Goal: Task Accomplishment & Management: Manage account settings

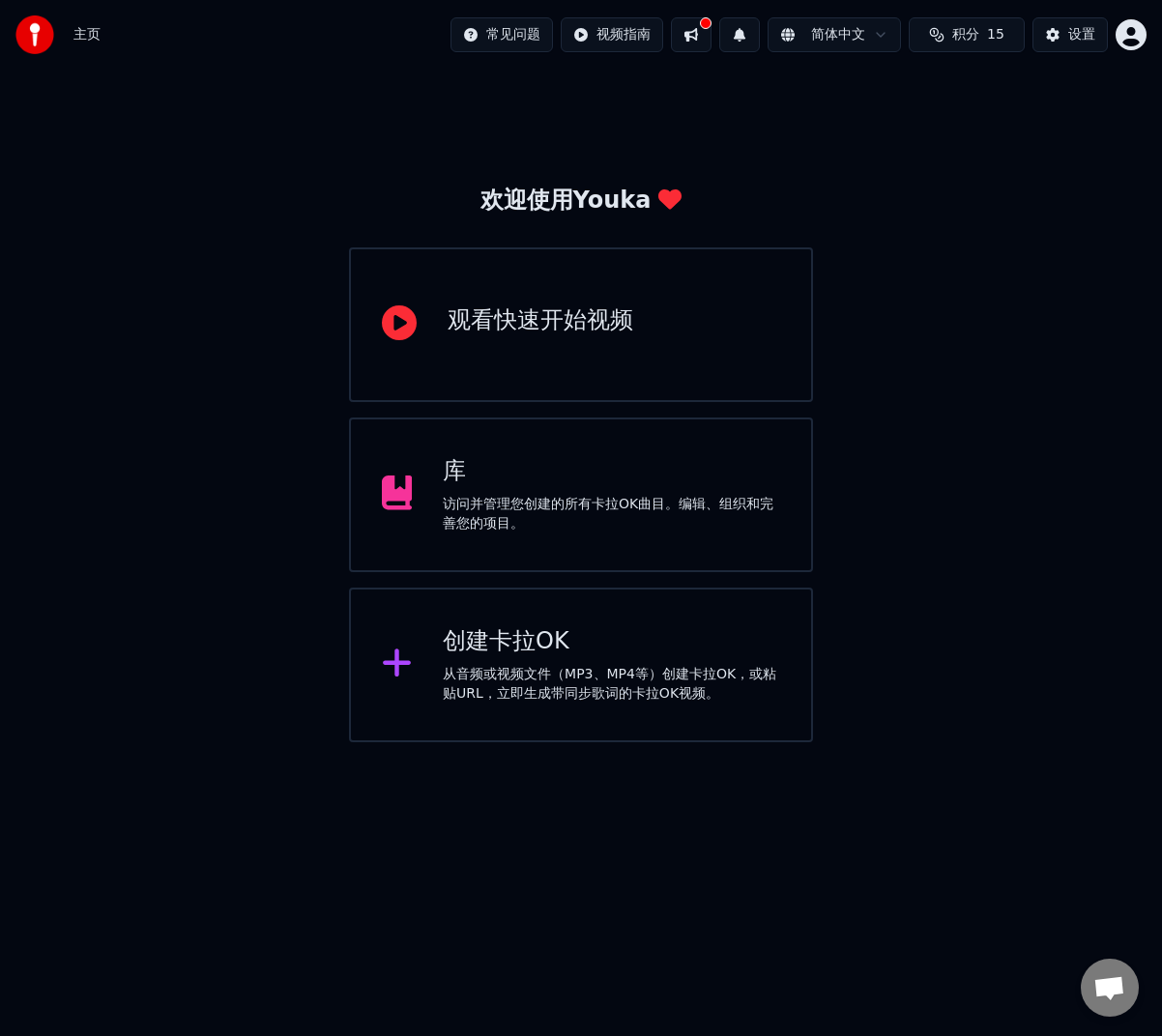
click at [465, 529] on div "访问并管理您创建的所有卡拉OK曲目。编辑、组织和完善您的项目。" at bounding box center [611, 514] width 337 height 38
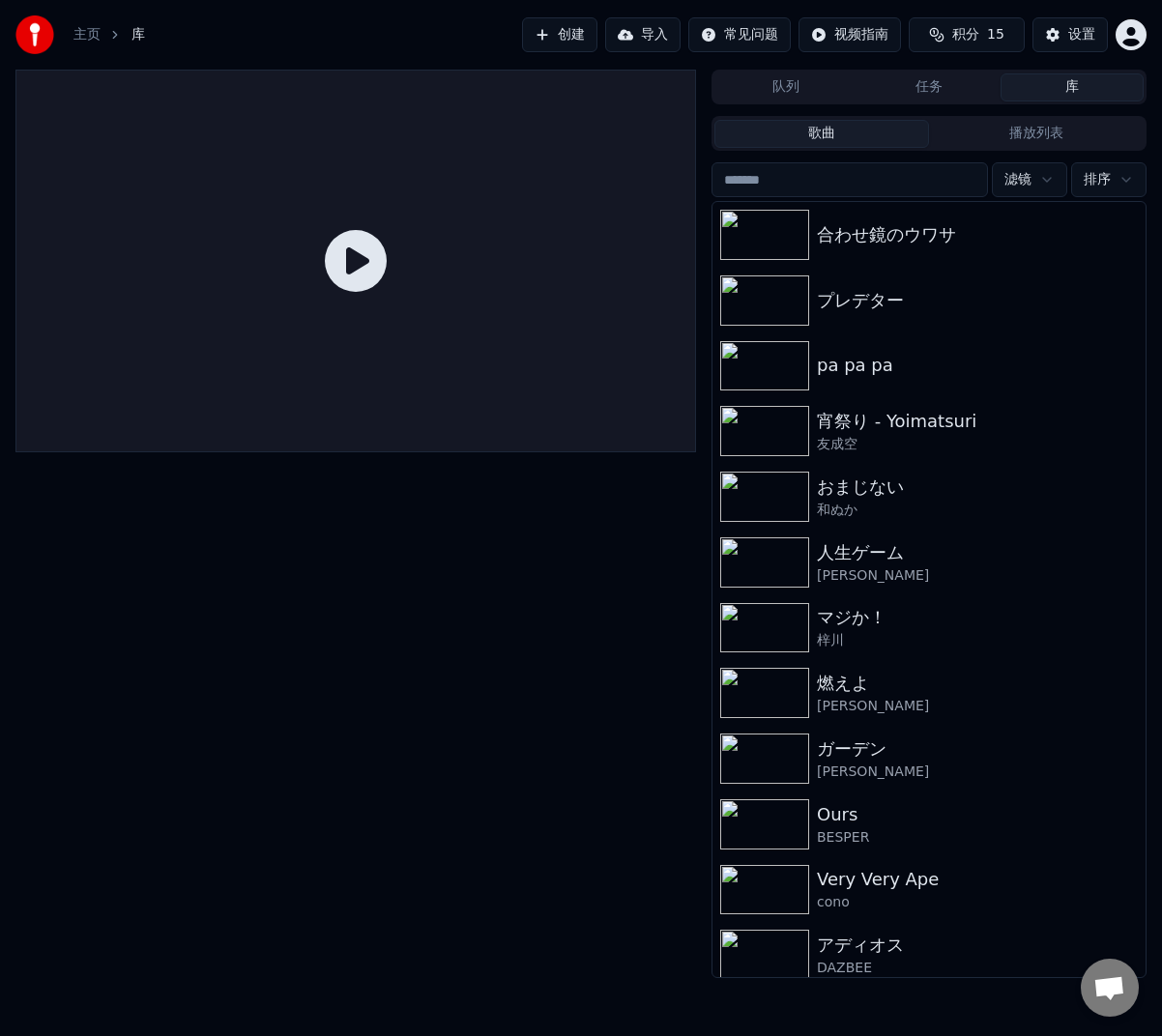
click at [1088, 81] on button "库" at bounding box center [1071, 88] width 143 height 28
click at [1081, 19] on button "设置" at bounding box center [1070, 34] width 76 height 34
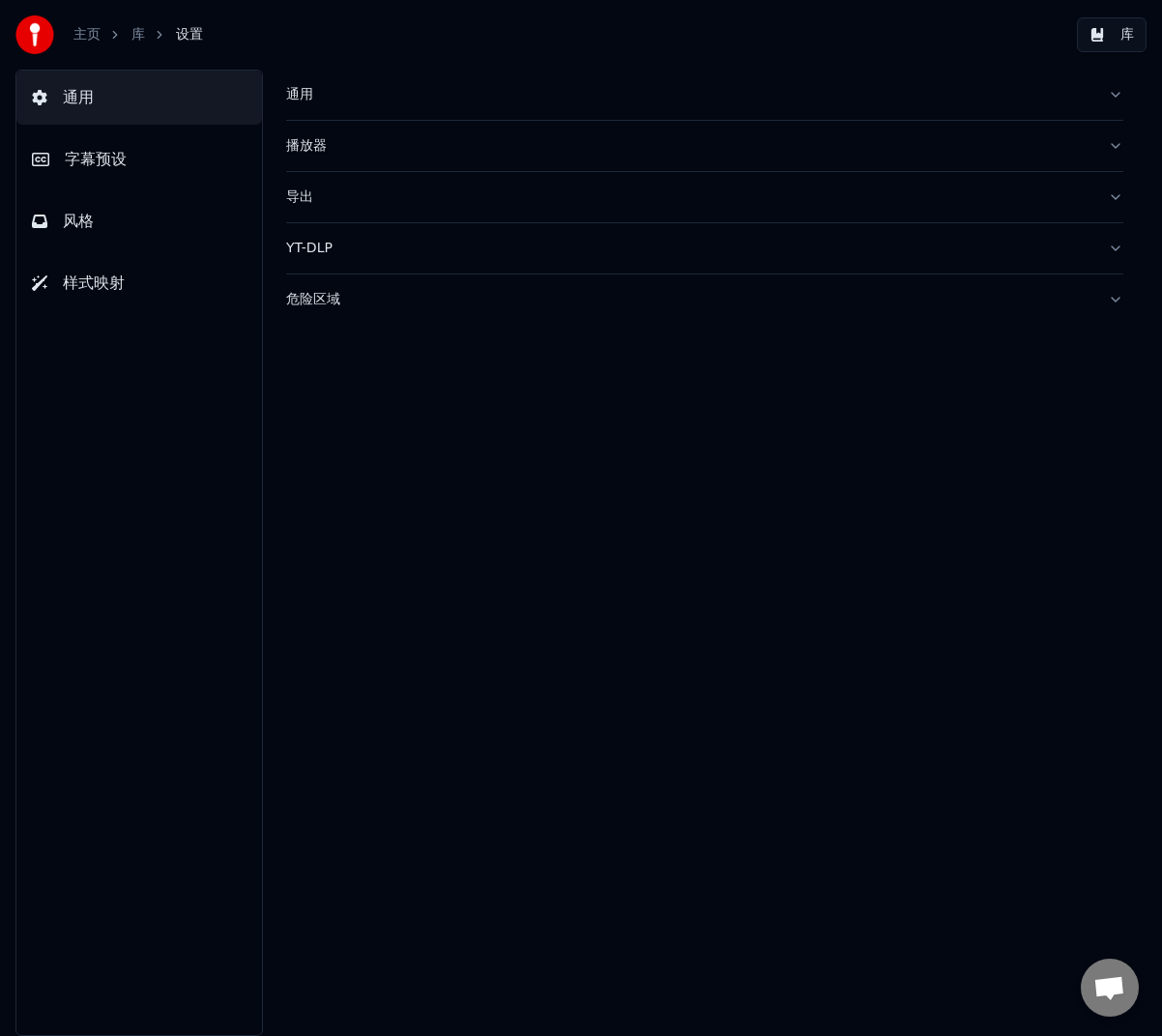
click at [370, 91] on div "通用" at bounding box center [689, 94] width 806 height 20
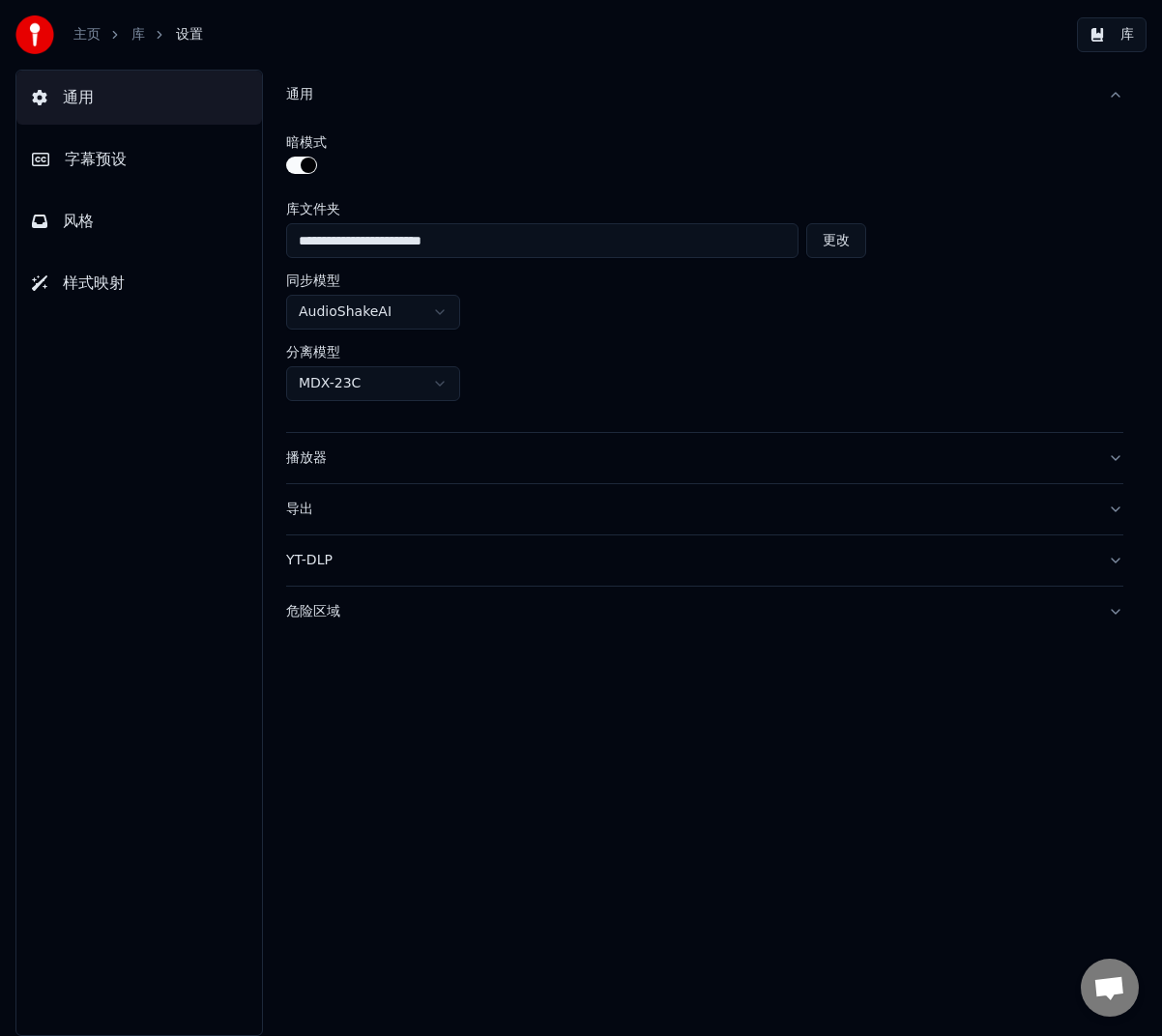
click at [829, 250] on button "更改" at bounding box center [835, 240] width 60 height 34
click at [760, 240] on button "更改" at bounding box center [767, 240] width 60 height 34
type input "**********"
click at [143, 30] on link "库" at bounding box center [139, 35] width 14 height 20
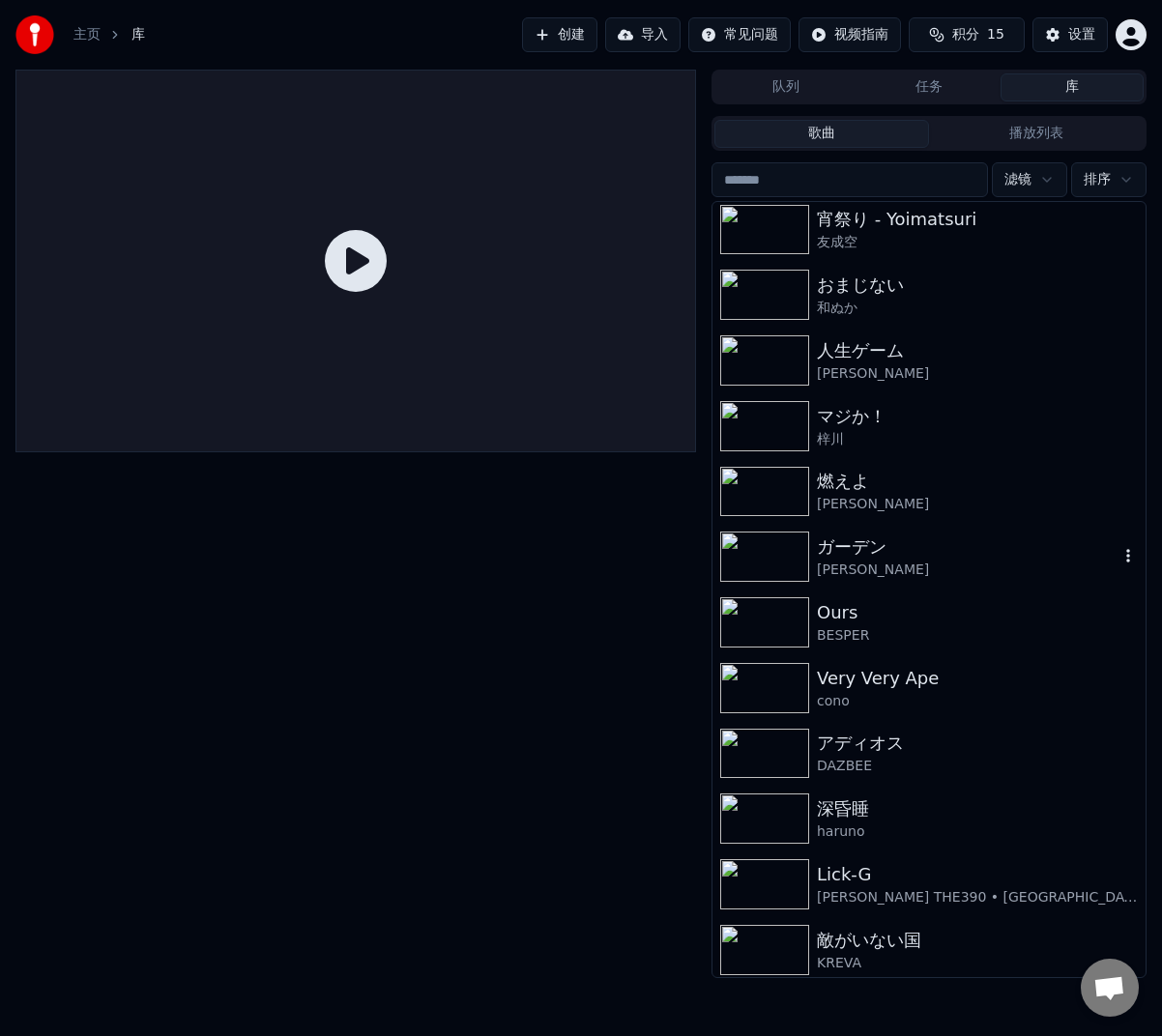
scroll to position [98, 0]
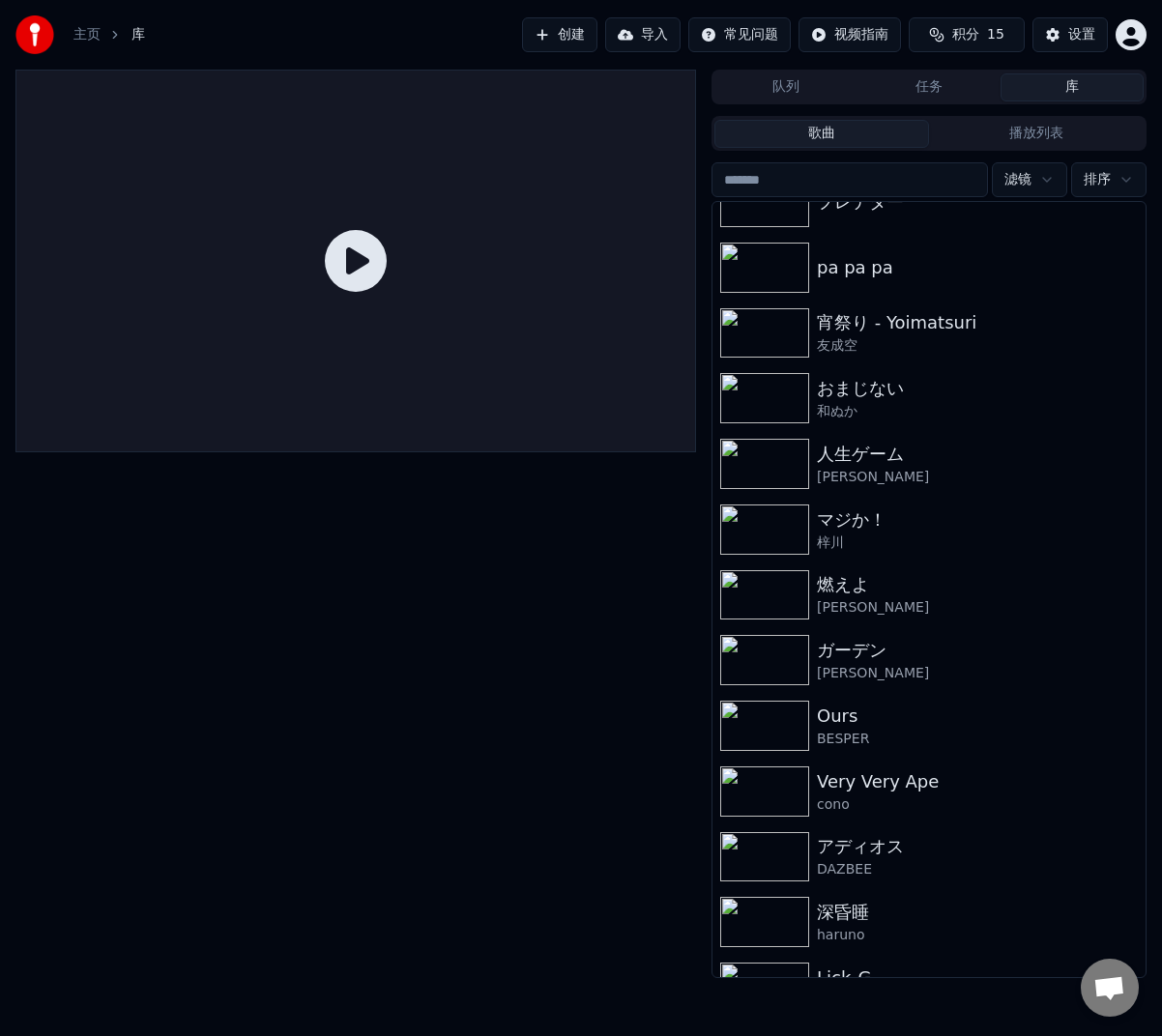
click at [219, 880] on div at bounding box center [356, 523] width 681 height 908
click at [563, 32] on button "创建" at bounding box center [559, 34] width 76 height 34
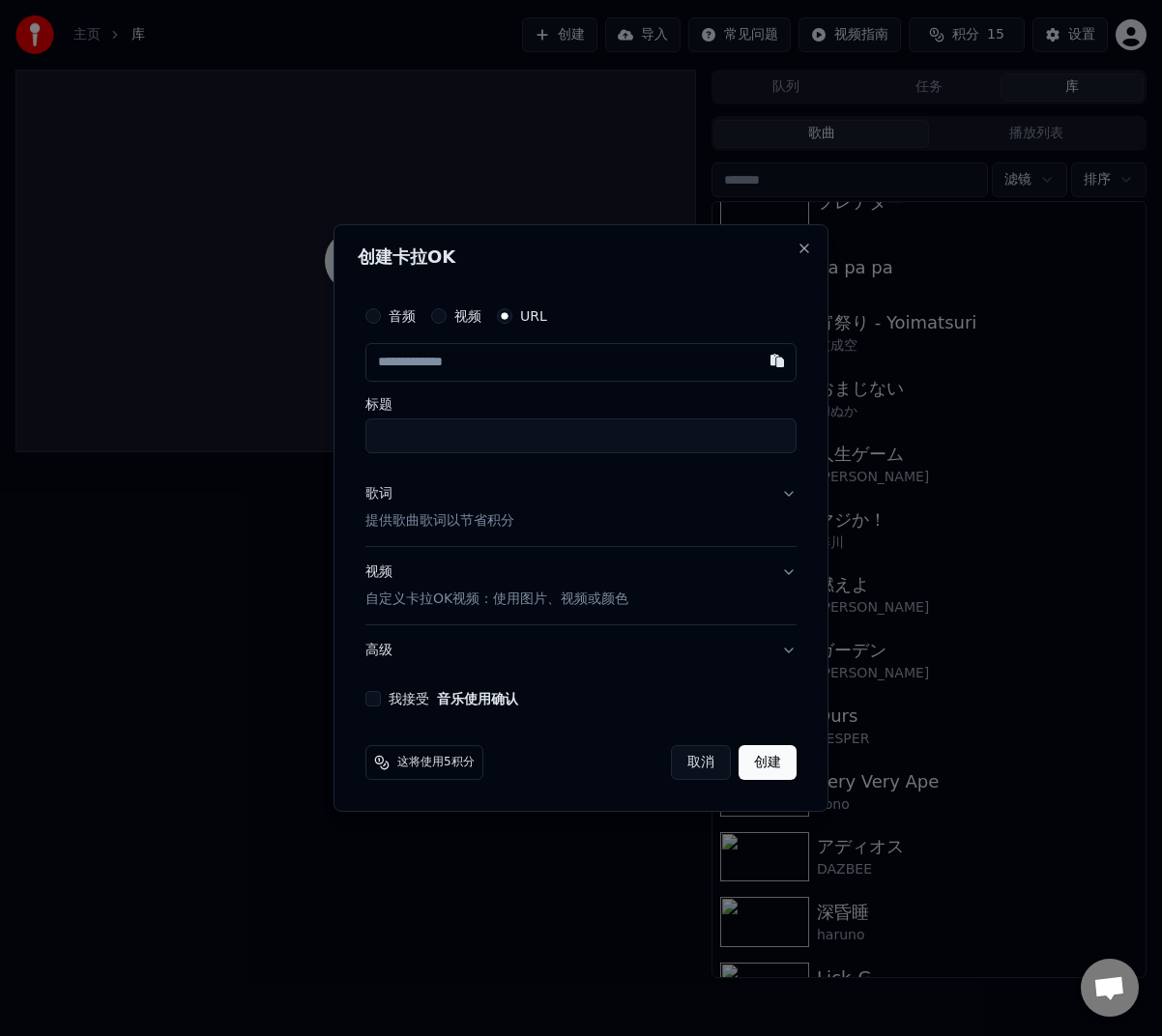
click at [493, 370] on input "text" at bounding box center [581, 362] width 431 height 38
type input "**********"
click at [745, 534] on button "歌词 提供歌曲歌词以节省积分" at bounding box center [581, 507] width 431 height 78
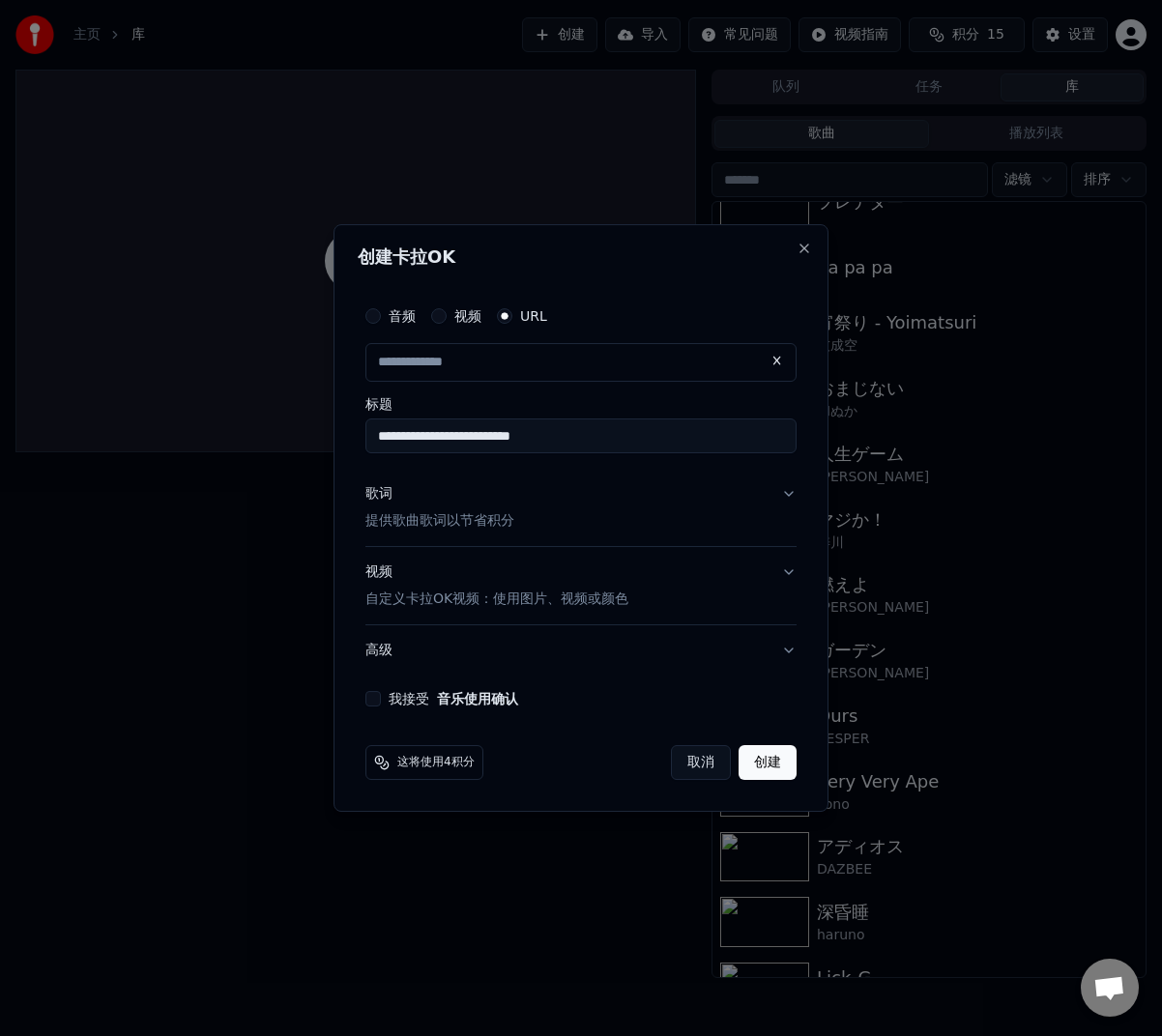
type input "**********"
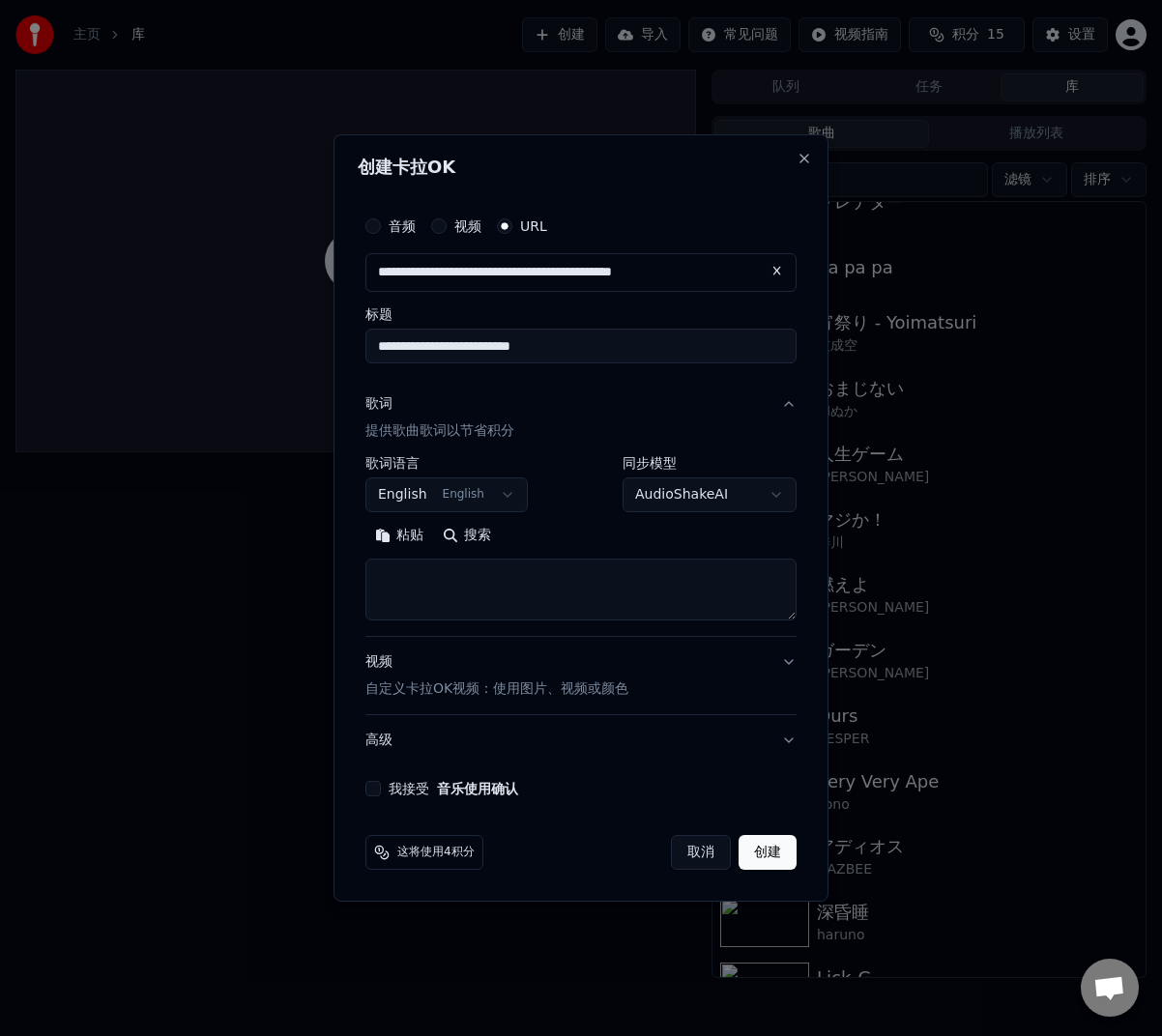
click at [455, 577] on textarea at bounding box center [581, 589] width 431 height 62
paste textarea "**********"
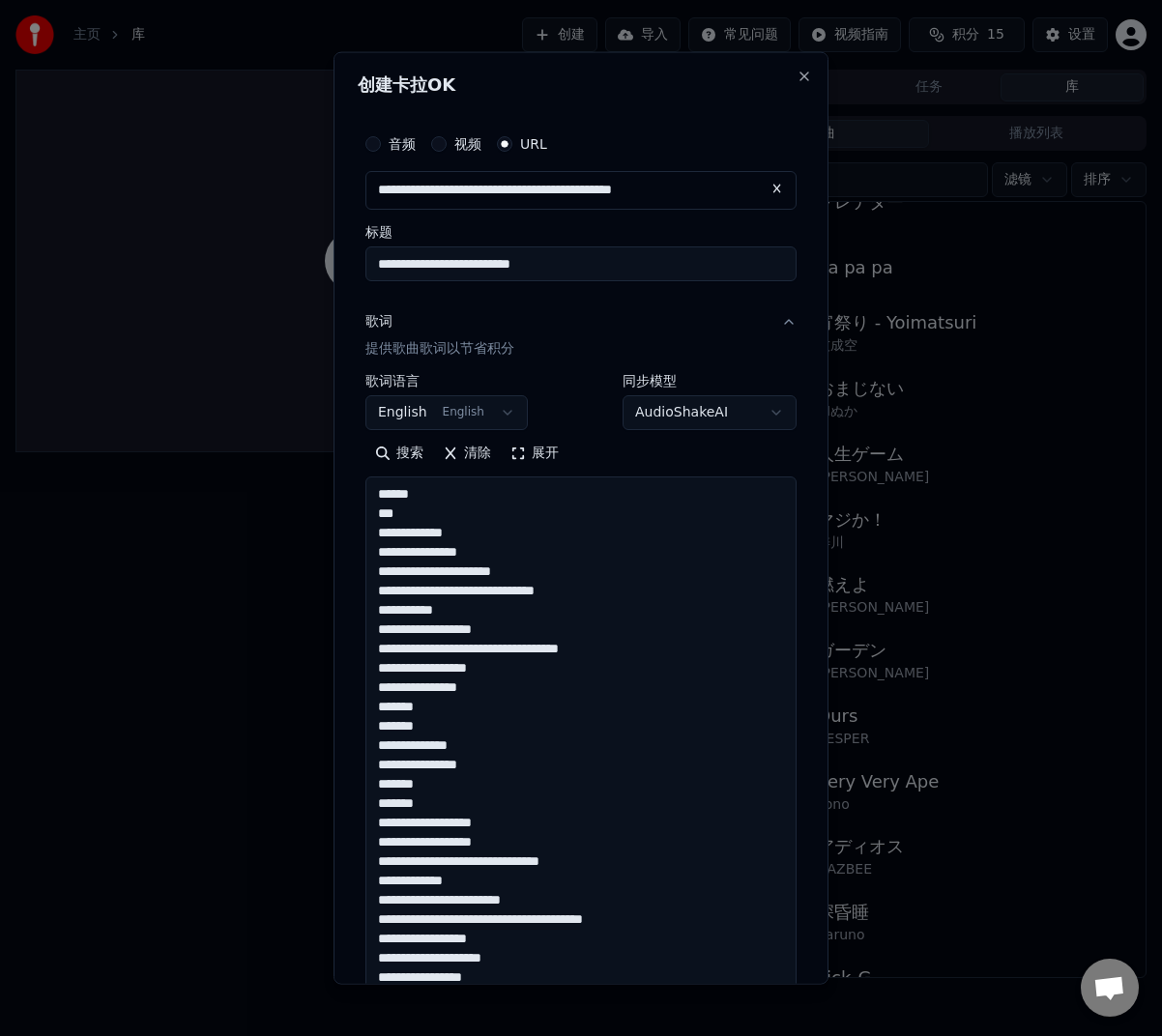
scroll to position [912, 0]
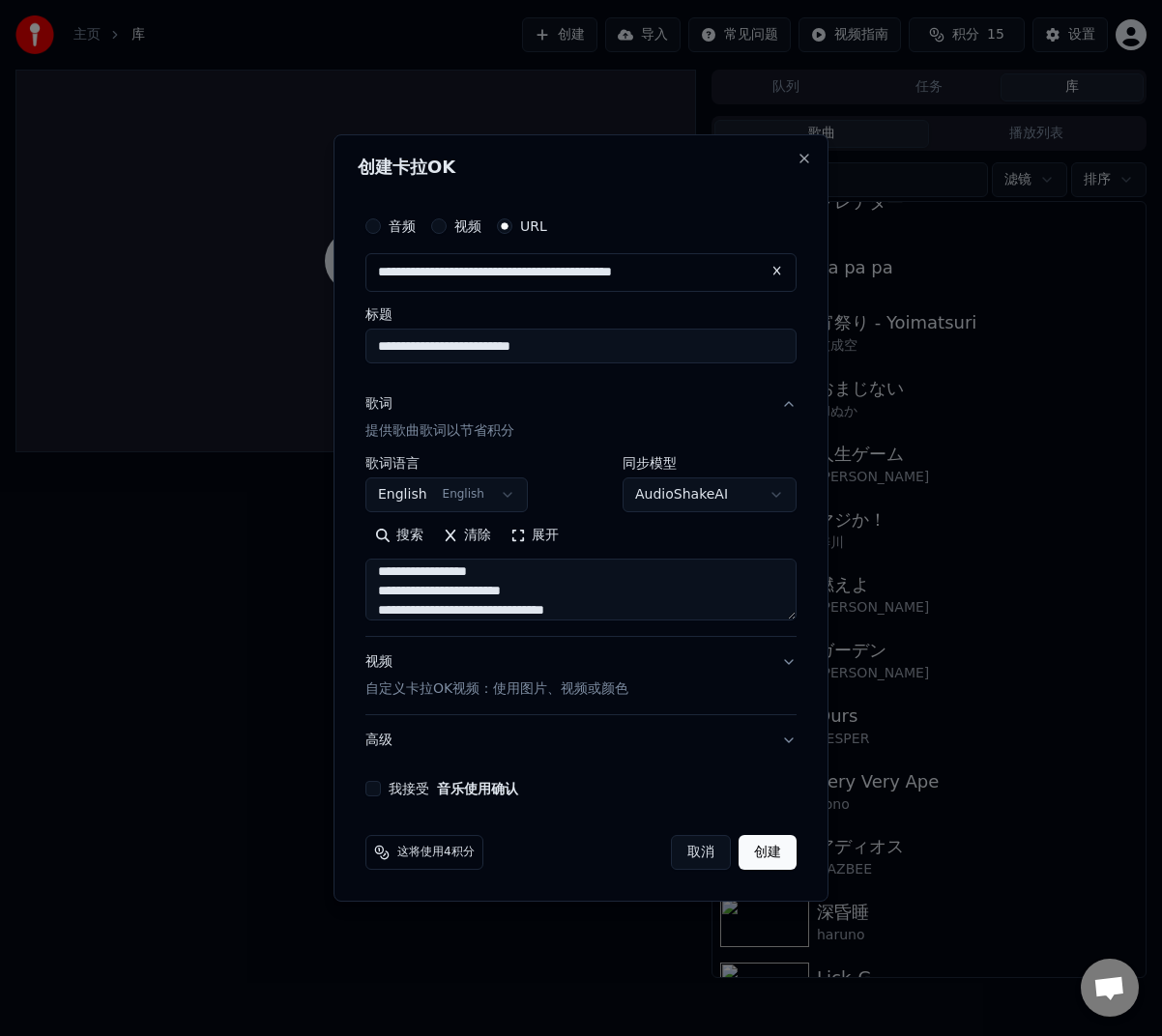
type textarea "**********"
click at [480, 486] on body "**********" at bounding box center [581, 518] width 1162 height 1036
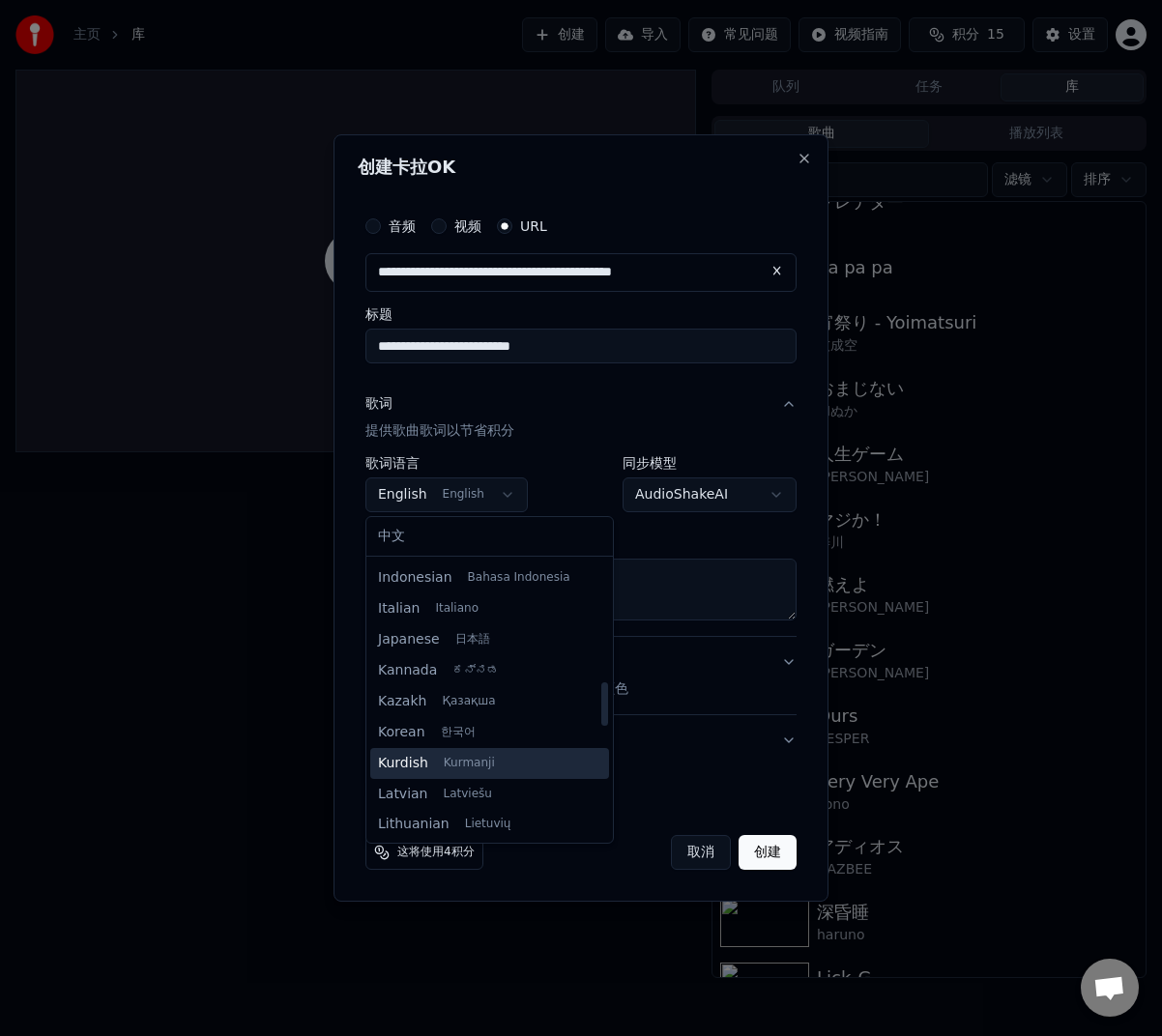
scroll to position [800, 0]
select select "**"
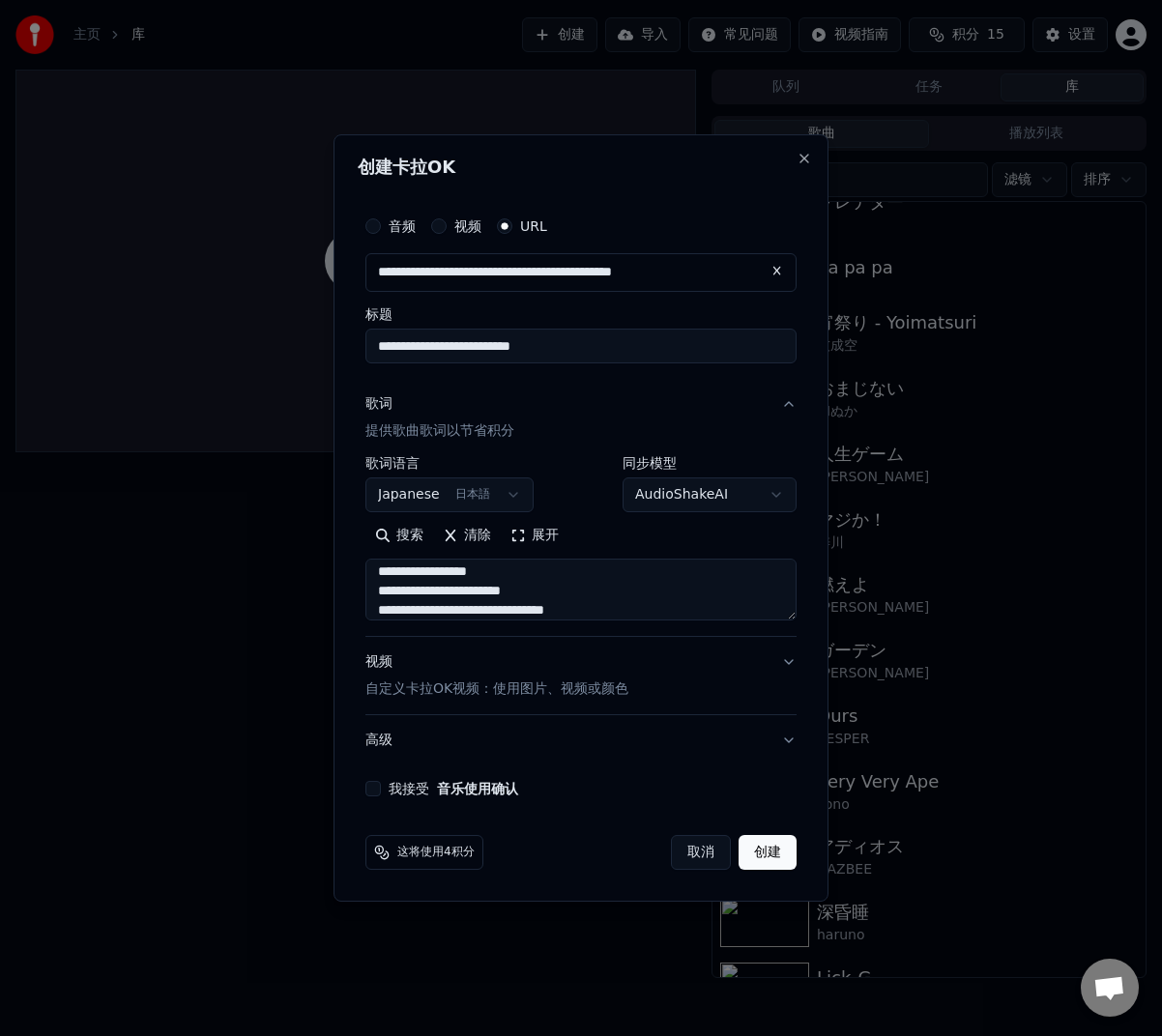
click at [772, 739] on button "高级" at bounding box center [581, 740] width 431 height 50
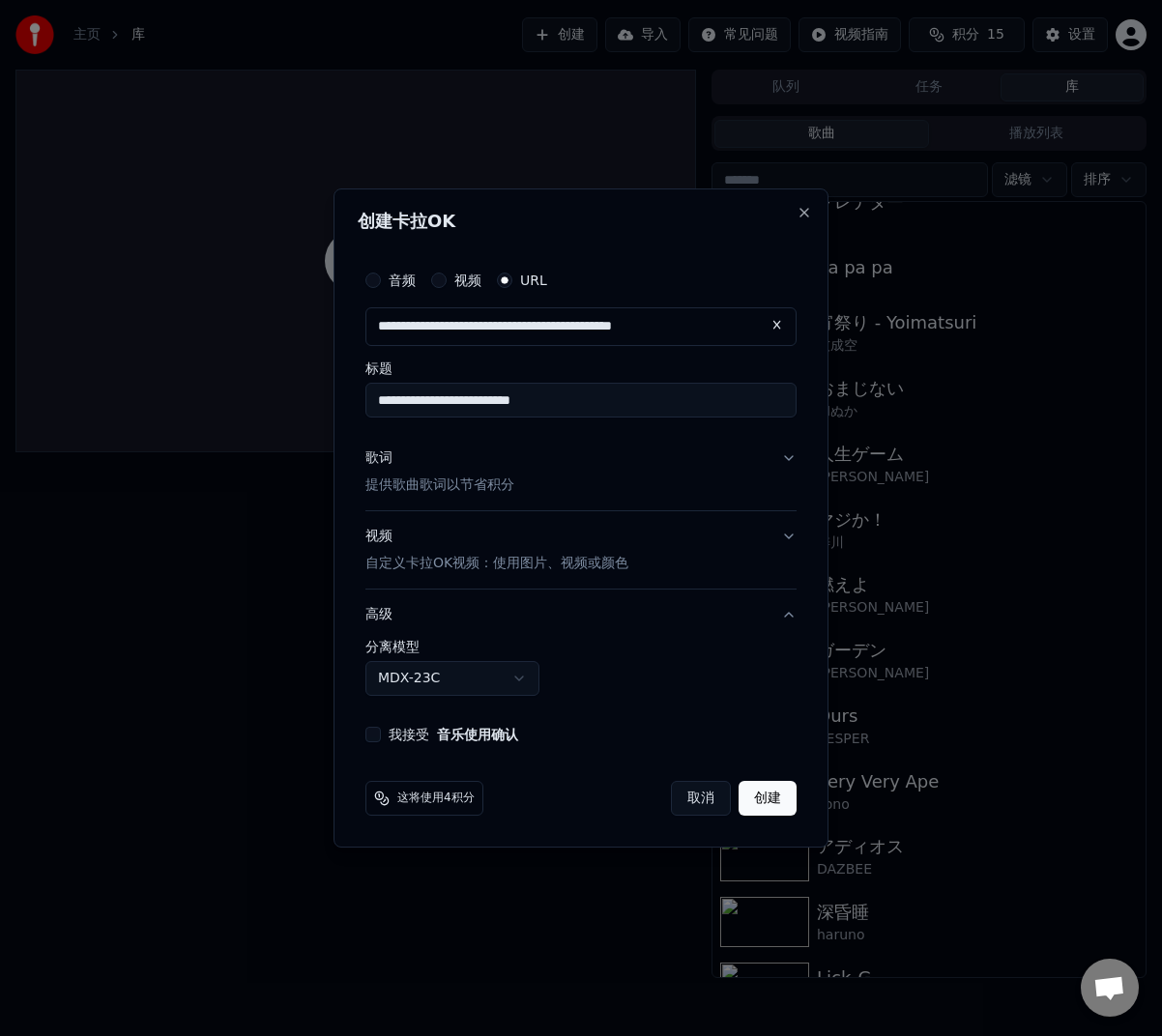
click at [447, 679] on body "**********" at bounding box center [581, 518] width 1162 height 1036
click at [608, 715] on body "**********" at bounding box center [581, 518] width 1162 height 1036
click at [386, 734] on div "我接受 音乐使用确认" at bounding box center [581, 735] width 431 height 16
click at [379, 730] on button "我接受 音乐使用确认" at bounding box center [373, 735] width 16 height 16
click at [779, 789] on button "创建" at bounding box center [766, 798] width 58 height 34
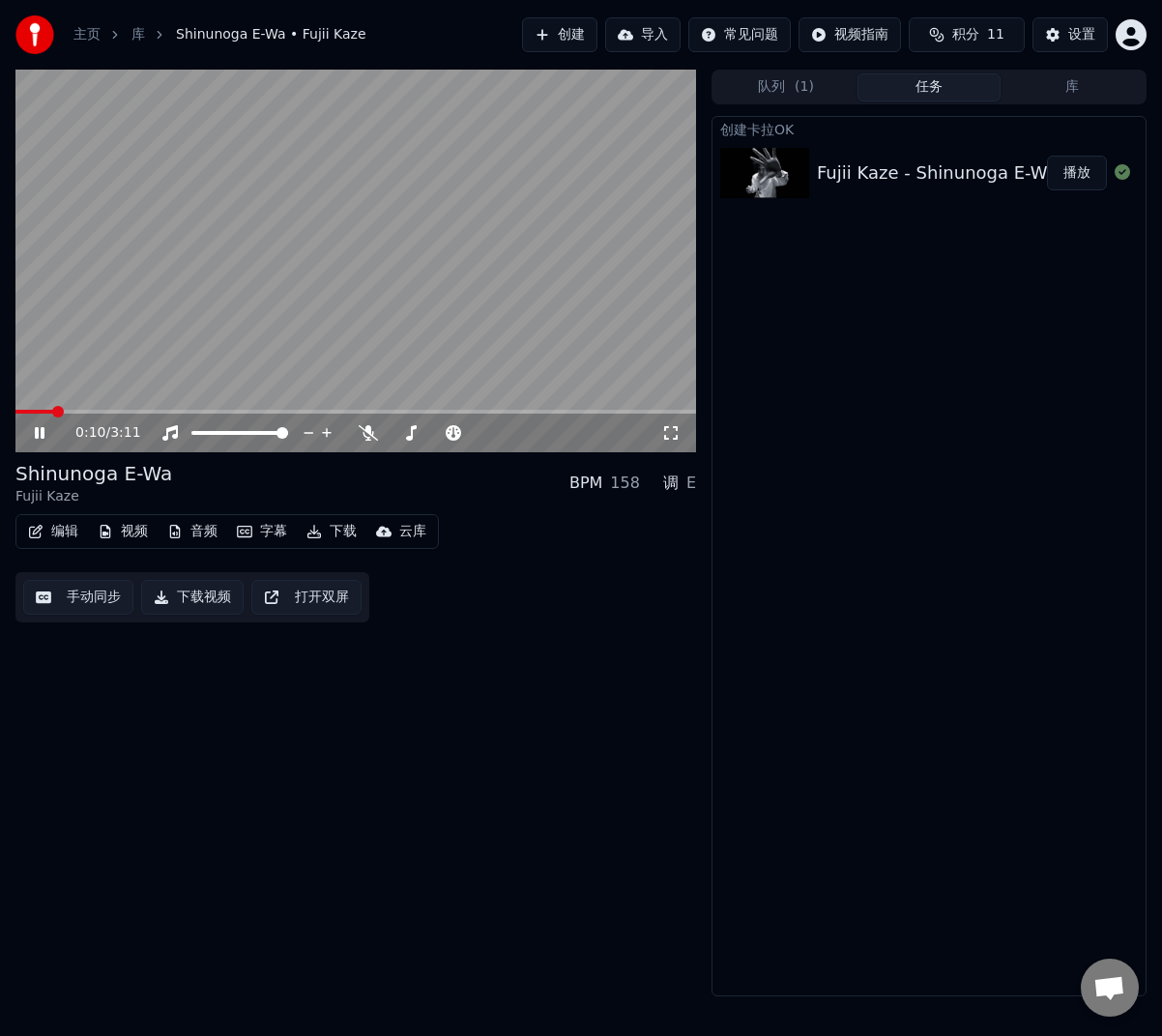
click at [40, 428] on icon at bounding box center [52, 433] width 44 height 16
click at [485, 714] on div "0:10 / 3:11 Shinunoga E-Wa Fujii Kaze BPM 158 调 E 编辑 视频 音频 字幕 下载 云库 手动同步 下载视频 打…" at bounding box center [356, 533] width 681 height 927
click at [954, 168] on div "Fujii Kaze - Shinunoga E-Wa" at bounding box center [937, 173] width 241 height 28
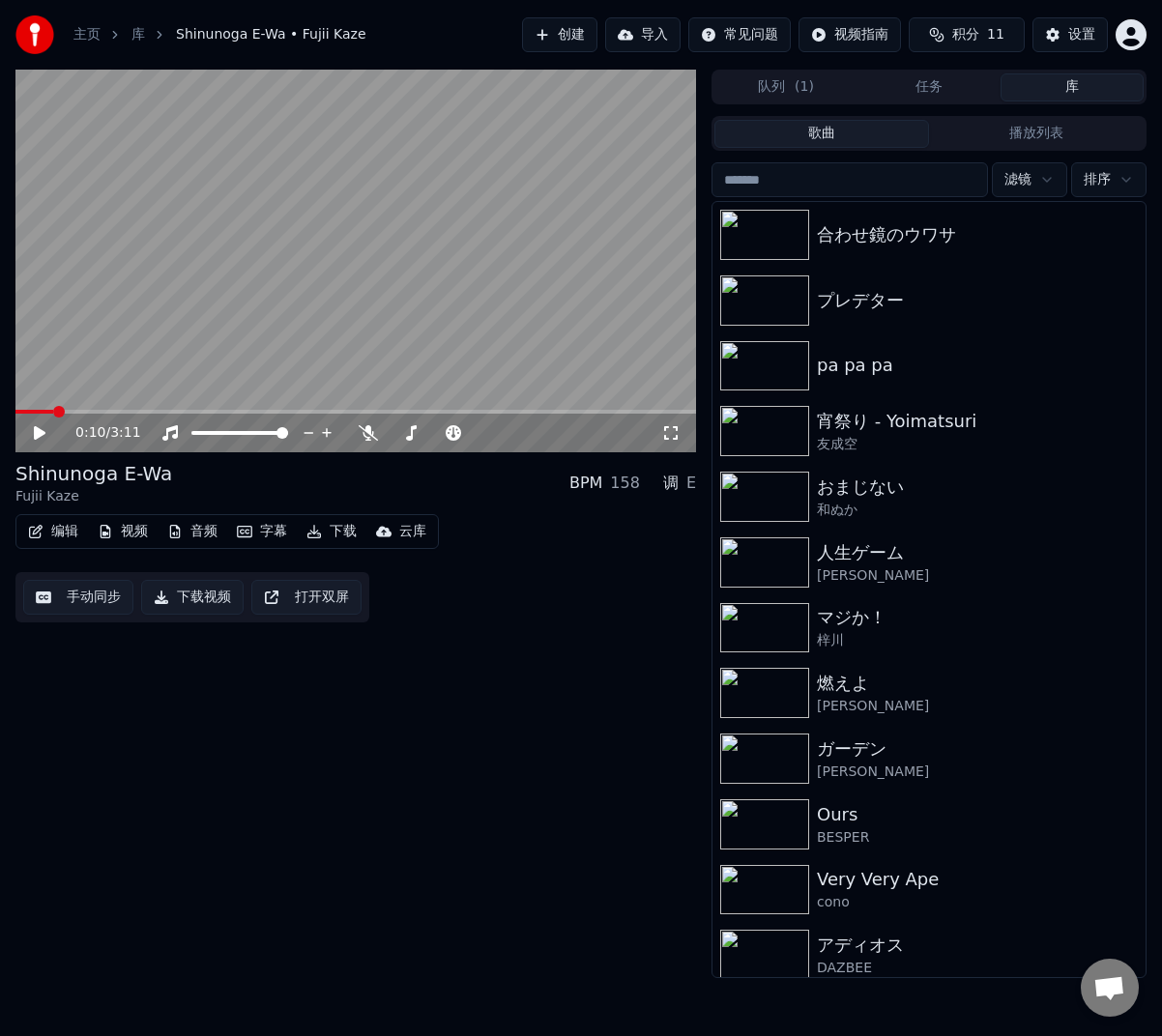
click at [1076, 80] on button "库" at bounding box center [1071, 88] width 143 height 28
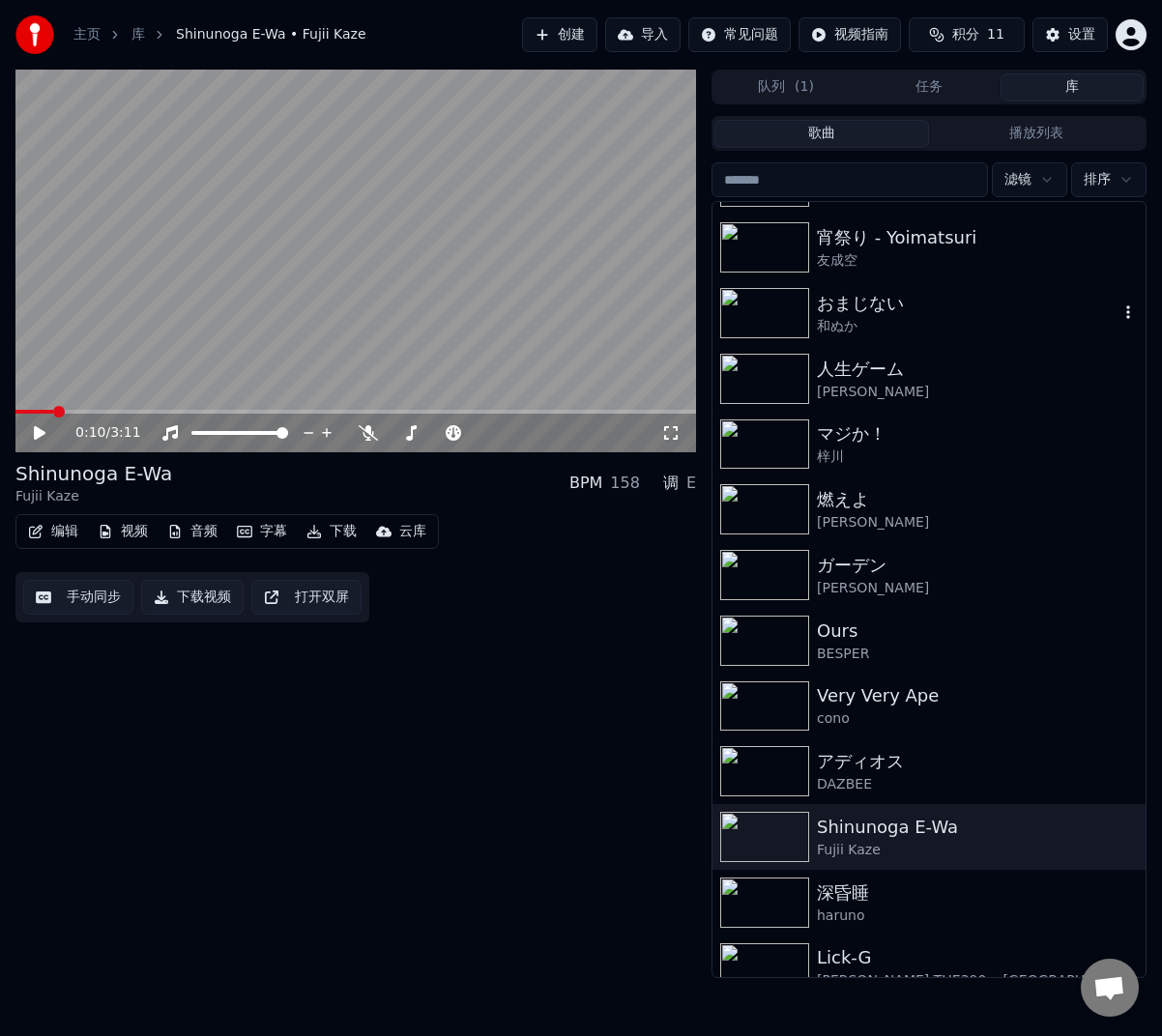
scroll to position [290, 0]
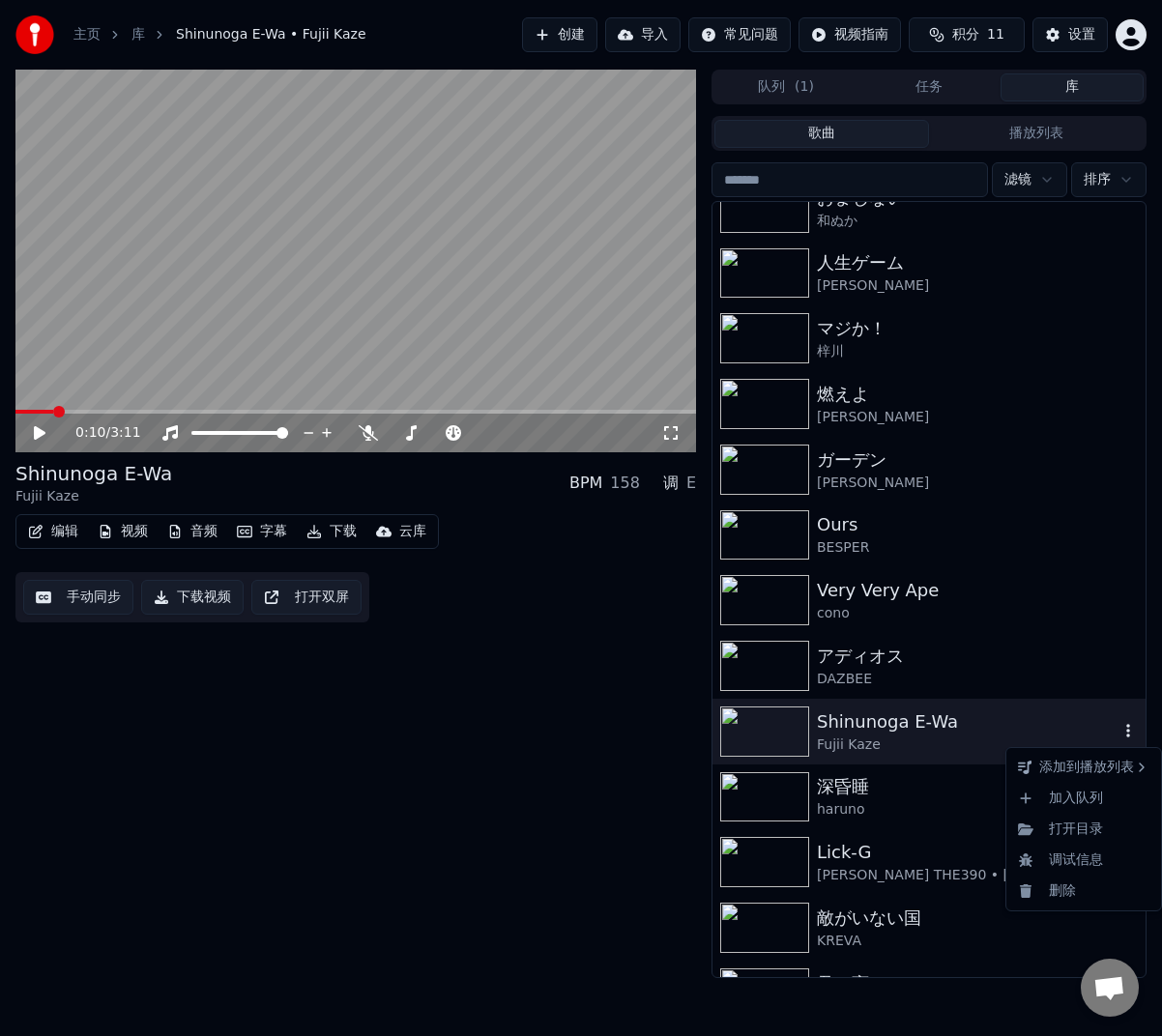
click at [1119, 724] on icon "button" at bounding box center [1129, 731] width 20 height 16
click at [1090, 852] on div "调试信息" at bounding box center [1083, 860] width 147 height 30
click at [1119, 728] on icon "button" at bounding box center [1129, 731] width 20 height 16
click at [1119, 729] on icon "button" at bounding box center [1129, 731] width 20 height 16
click at [1096, 856] on div "调试信息" at bounding box center [1083, 860] width 147 height 30
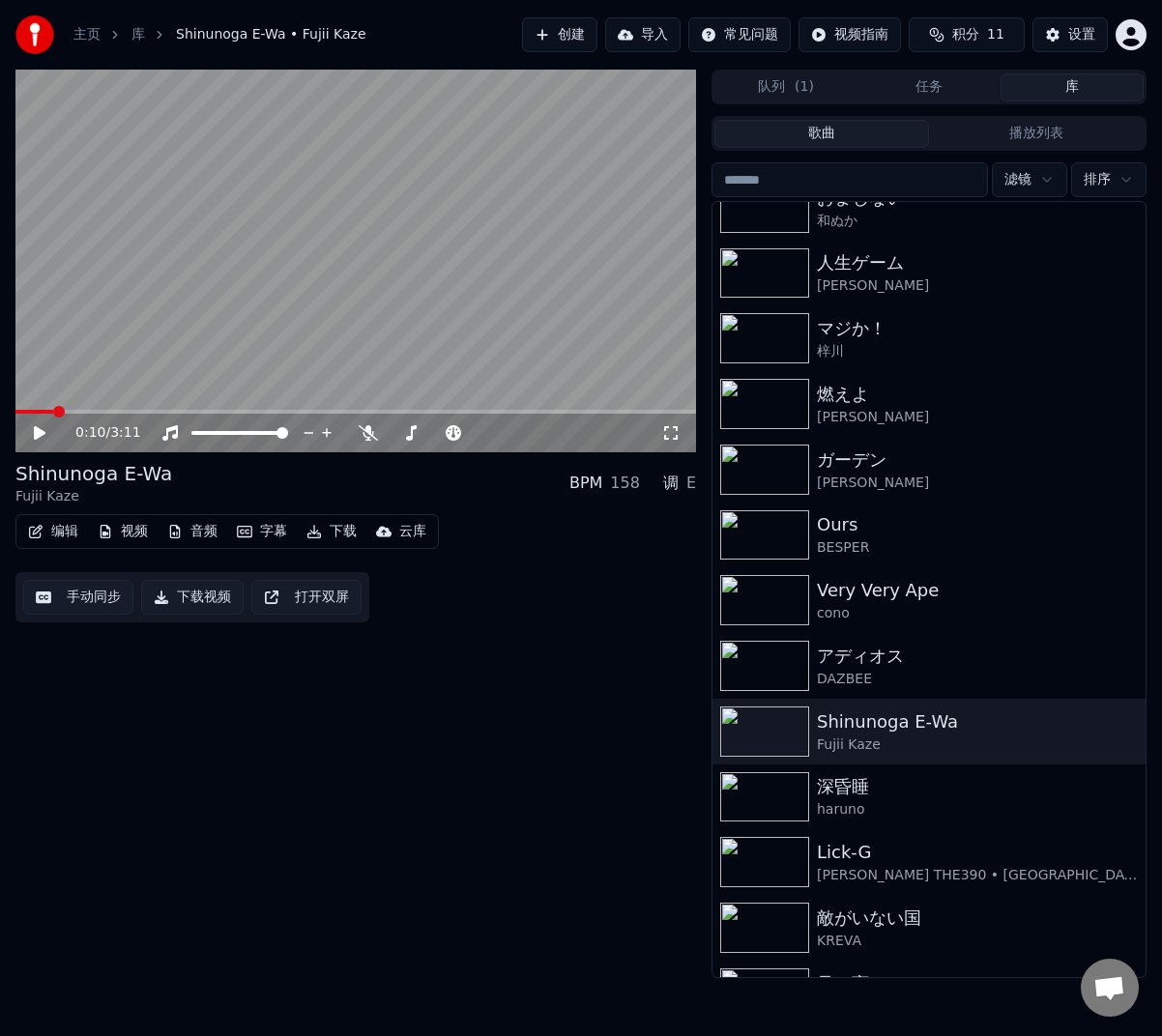
click at [525, 813] on div "0:10 / 3:11 Shinunoga E-Wa Fujii Kaze BPM 158 调 E 编辑 视频 音频 字幕 下载 云库 手动同步 下载视频 打…" at bounding box center [356, 523] width 681 height 908
click at [875, 682] on div "DAZBEE" at bounding box center [967, 680] width 301 height 20
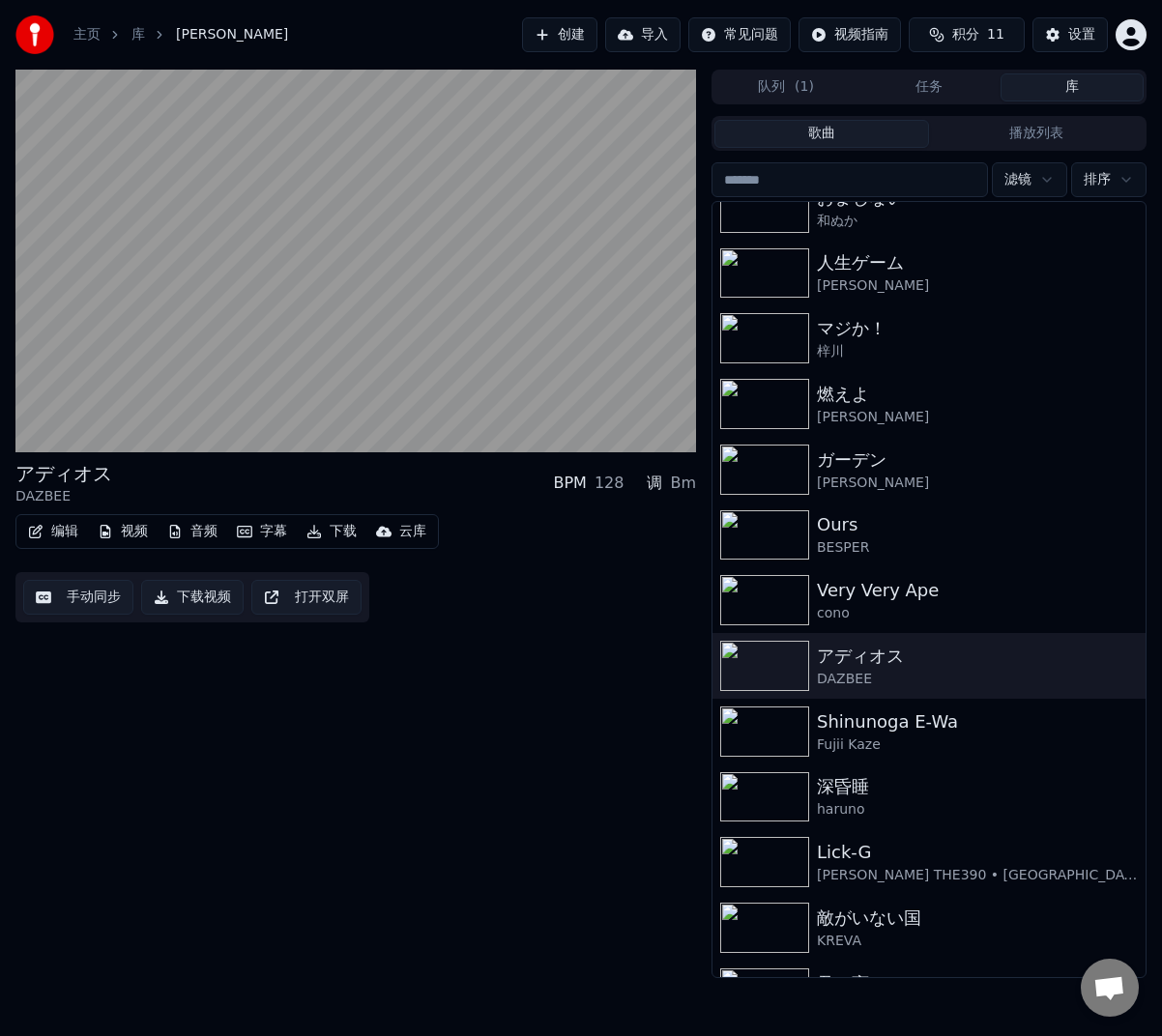
click at [1139, 28] on html "主页 库 [PERSON_NAME] 创建 导入 常见问题 视频指南 积分 11 设置 アディオス DAZBEE BPM 128 调 Bm 编辑 视频 音频 …" at bounding box center [581, 518] width 1162 height 1036
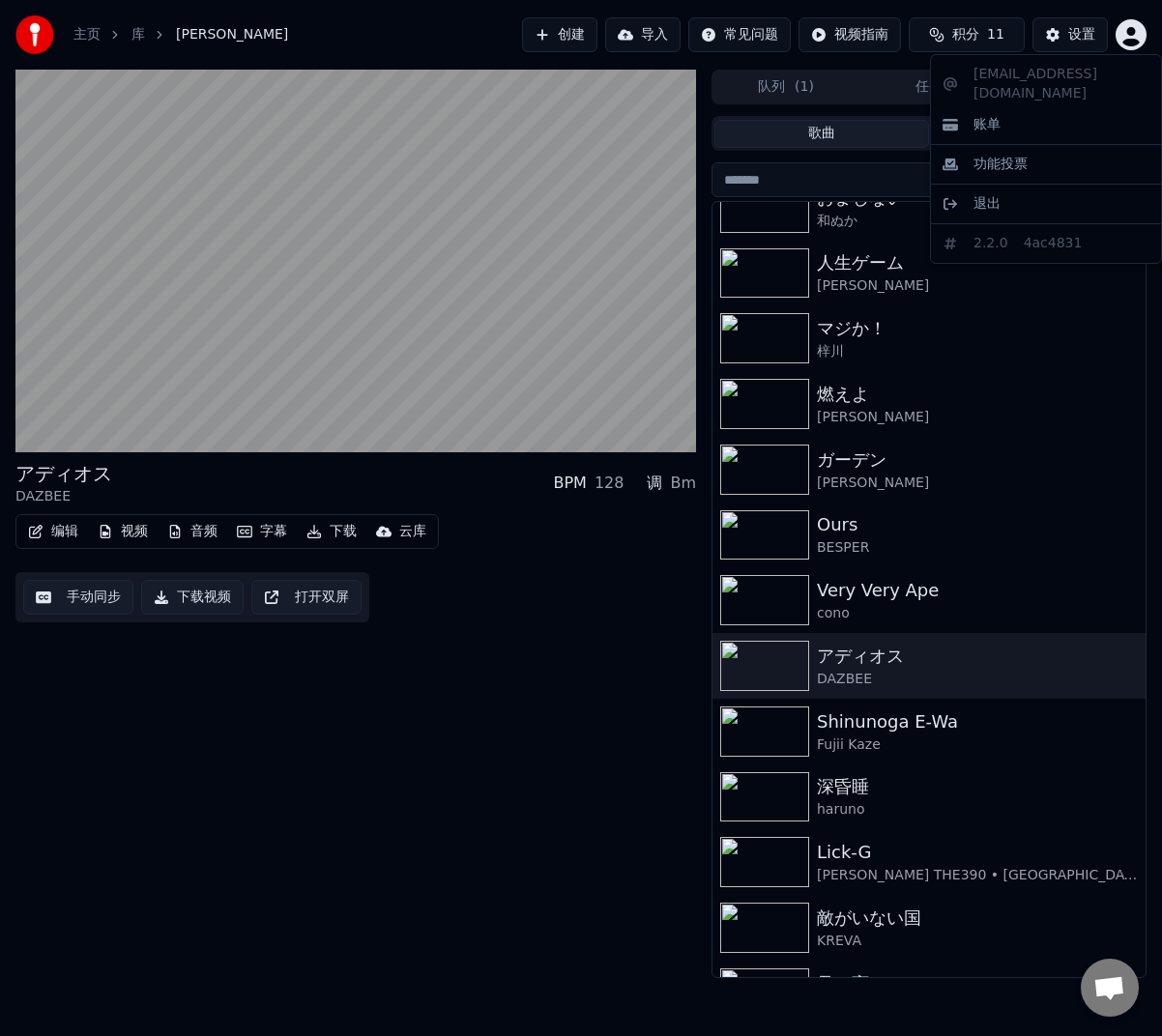
click at [410, 735] on html "主页 库 [PERSON_NAME] 创建 导入 常见问题 视频指南 积分 11 设置 アディオス DAZBEE BPM 128 调 Bm 编辑 视频 音频 …" at bounding box center [581, 518] width 1162 height 1036
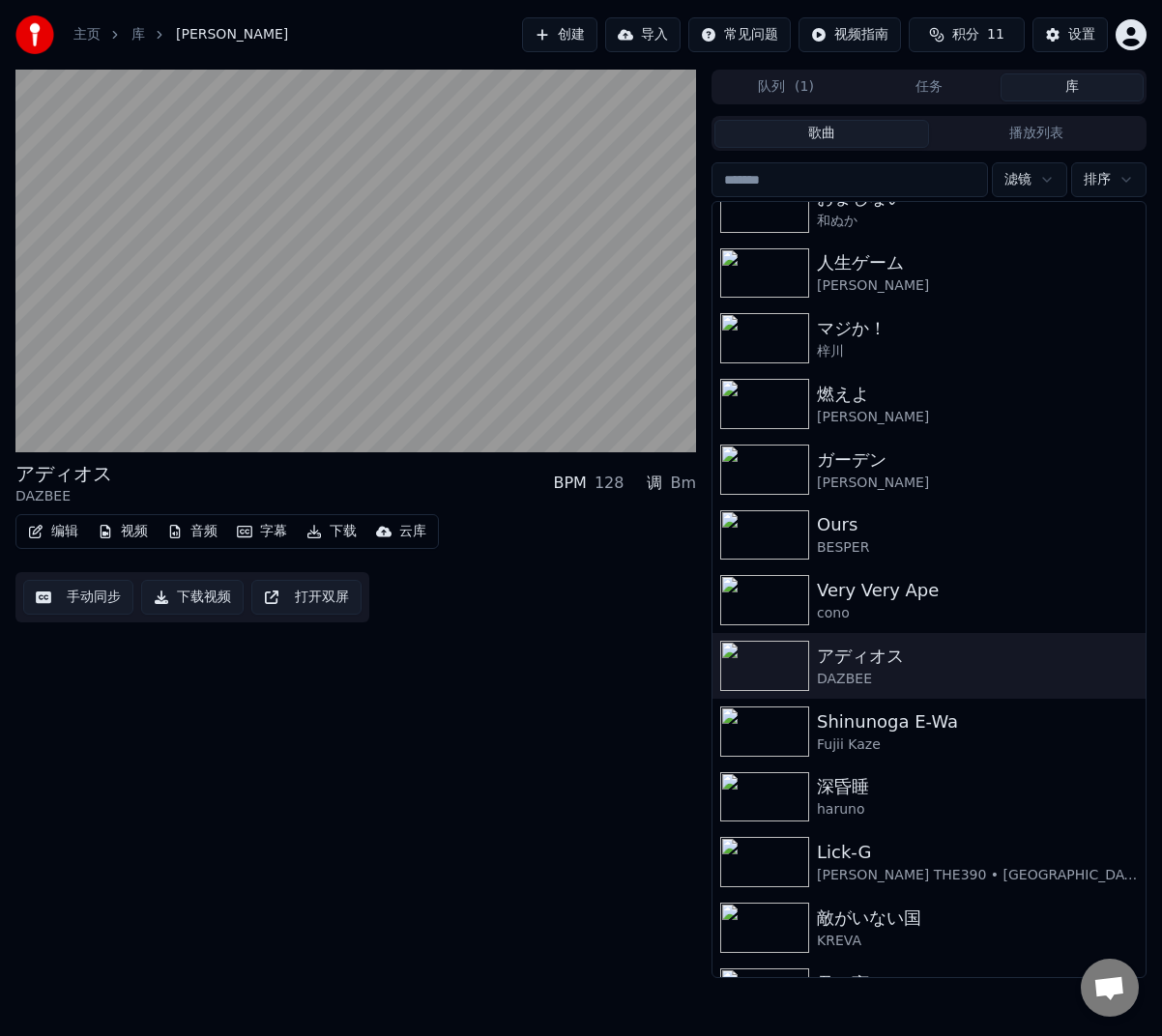
click at [1093, 84] on button "库" at bounding box center [1071, 88] width 143 height 28
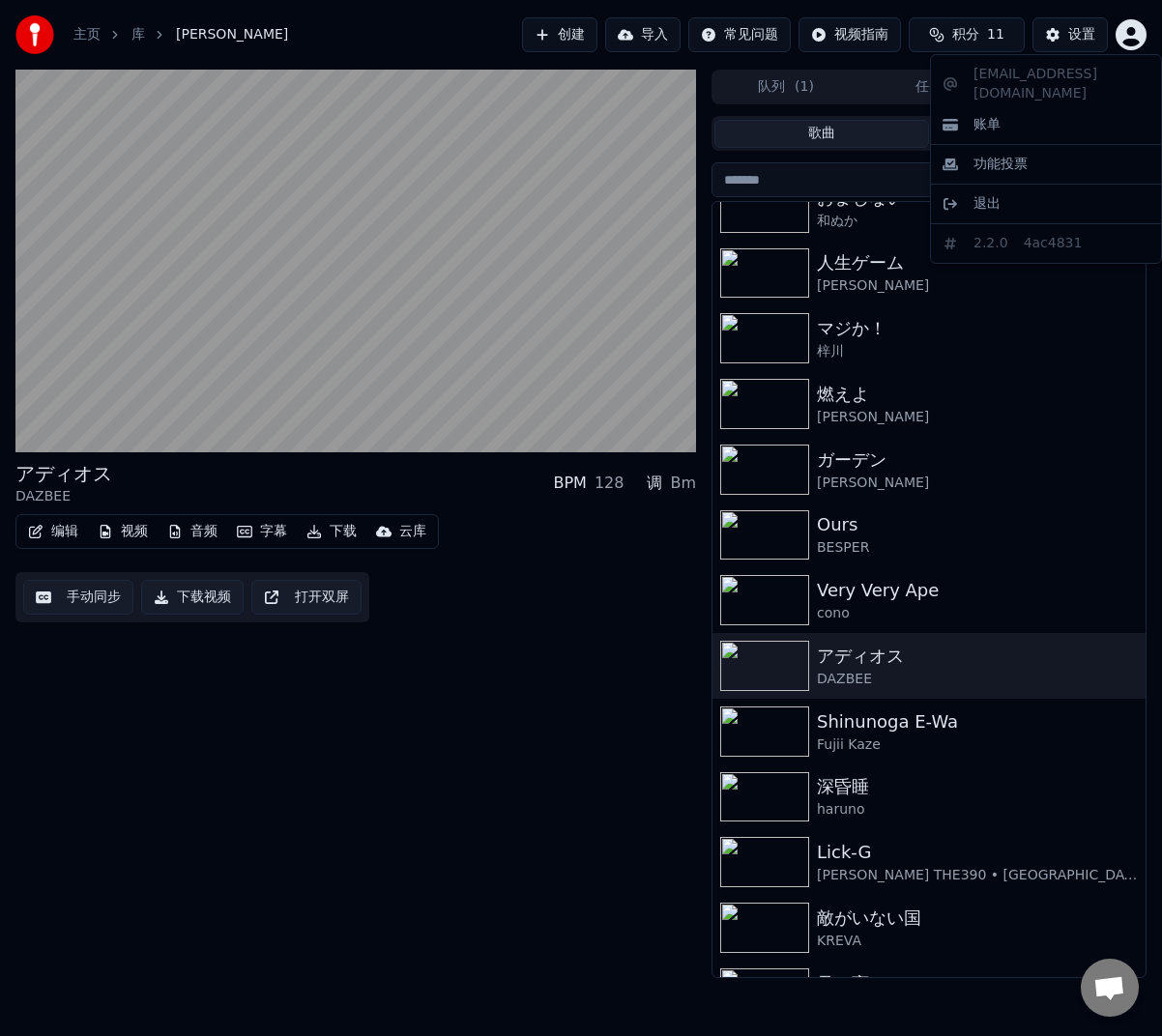
click at [1125, 46] on html "主页 库 [PERSON_NAME] 创建 导入 常见问题 视频指南 积分 11 设置 アディオス DAZBEE BPM 128 调 Bm 编辑 视频 音频 …" at bounding box center [581, 518] width 1162 height 1036
click at [1095, 37] on html "主页 库 [PERSON_NAME] 创建 导入 常见问题 视频指南 积分 11 设置 アディオス DAZBEE BPM 128 调 Bm 编辑 视频 音频 …" at bounding box center [581, 518] width 1162 height 1036
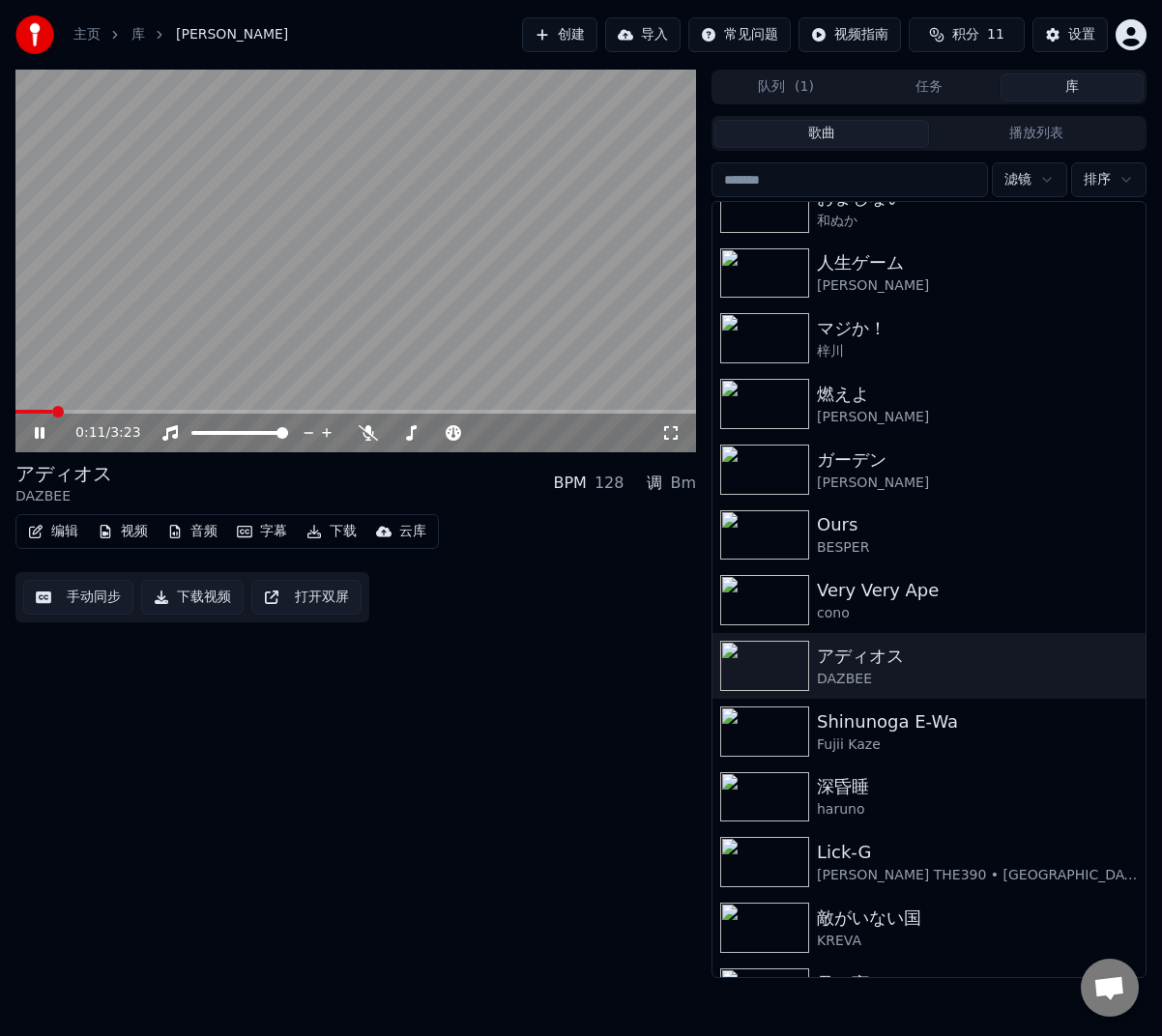
click at [42, 426] on icon at bounding box center [52, 433] width 44 height 16
click at [1119, 42] on html "主页 库 [PERSON_NAME] 创建 导入 常见问题 视频指南 积分 11 设置 0:11 / 3:23 アディオス DAZBEE BPM 128 调 …" at bounding box center [581, 518] width 1162 height 1036
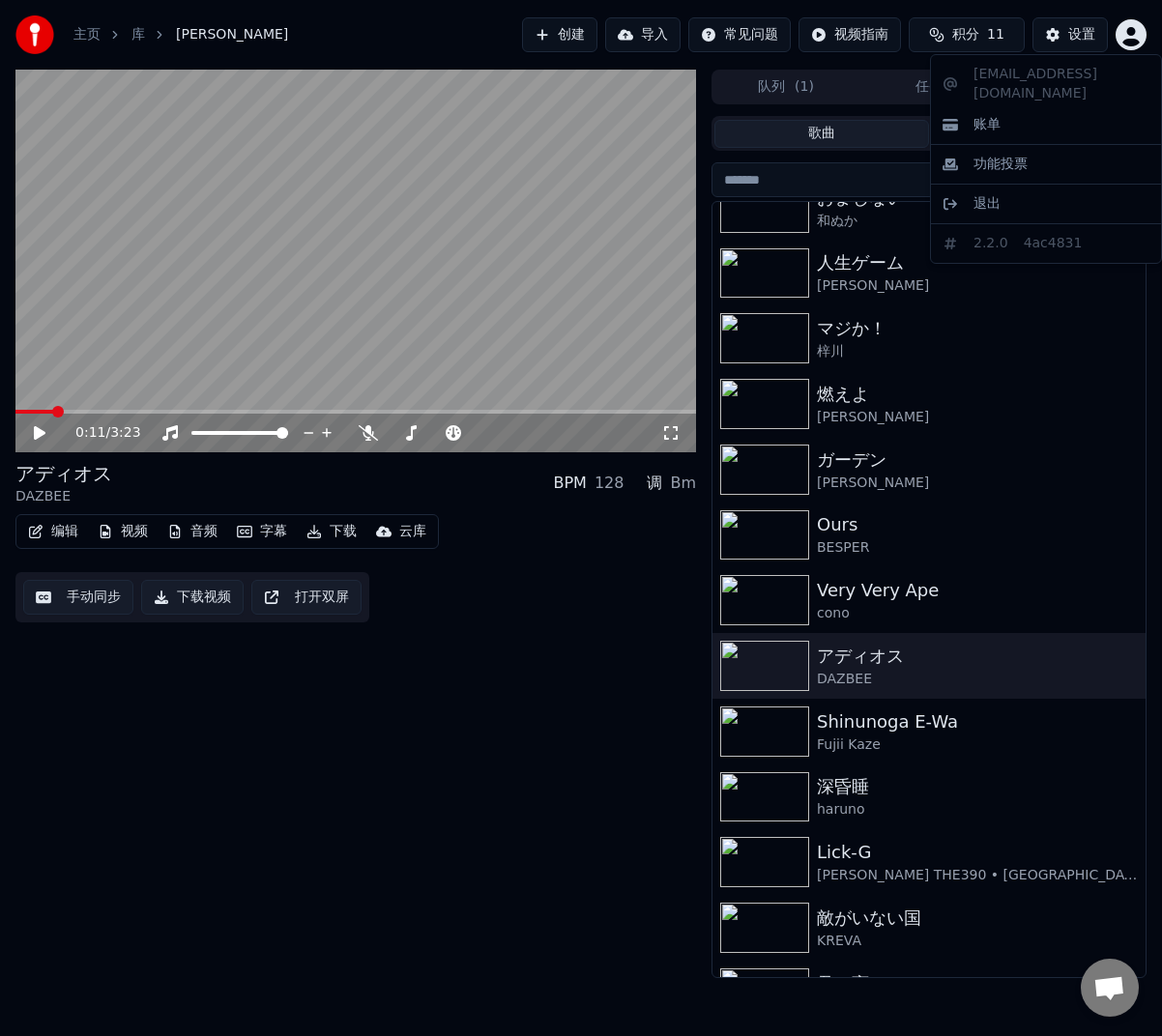
click at [1113, 44] on html "主页 库 アディオス • DAZBEE 创建 导入 常见问题 视频指南 积分 11 设置 0:11 / 3:23 アディオス DAZBEE BPM 128 调…" at bounding box center [581, 518] width 1162 height 1036
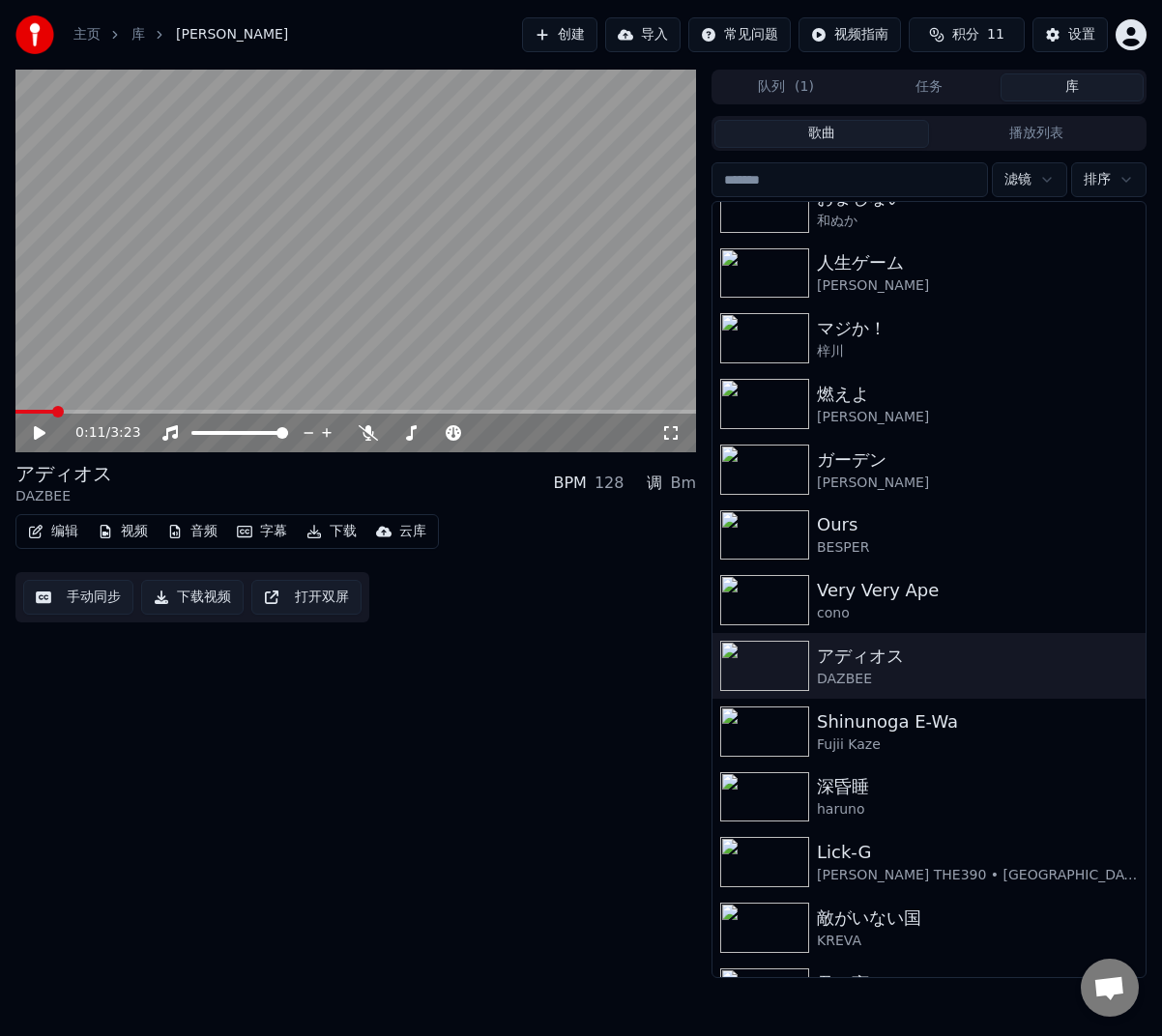
click at [1087, 92] on button "库" at bounding box center [1071, 88] width 143 height 28
click at [1122, 36] on html "主页 库 [PERSON_NAME] 创建 导入 常见问题 视频指南 积分 11 设置 0:11 / 3:23 アディオス DAZBEE BPM 128 调 …" at bounding box center [581, 518] width 1162 height 1036
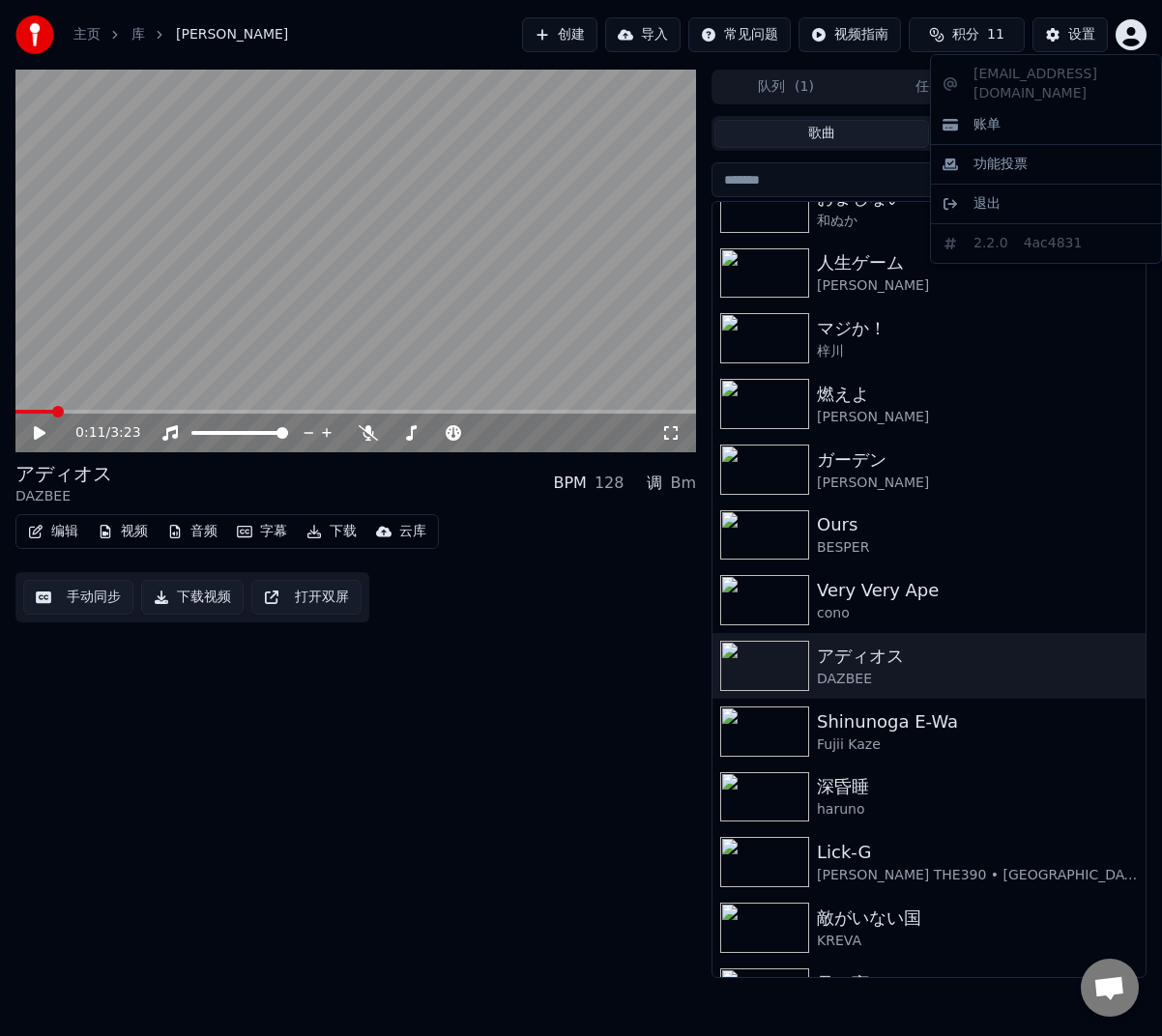
click at [1069, 37] on html "主页 库 アディオス • DAZBEE 创建 导入 常见问题 视频指南 积分 11 设置 0:11 / 3:23 アディオス DAZBEE BPM 128 调…" at bounding box center [581, 518] width 1162 height 1036
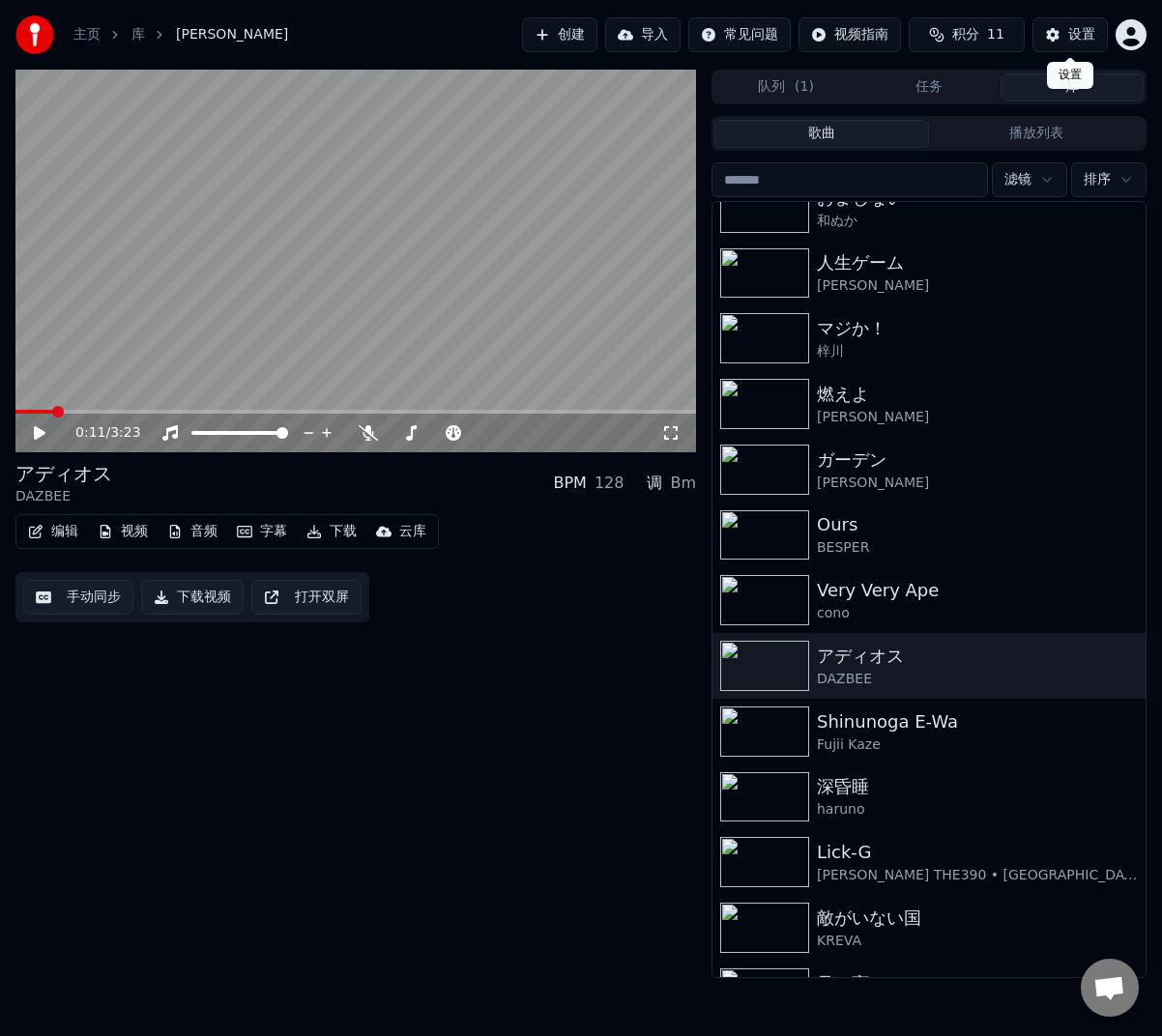
click at [1069, 37] on div "设置" at bounding box center [1081, 35] width 28 height 20
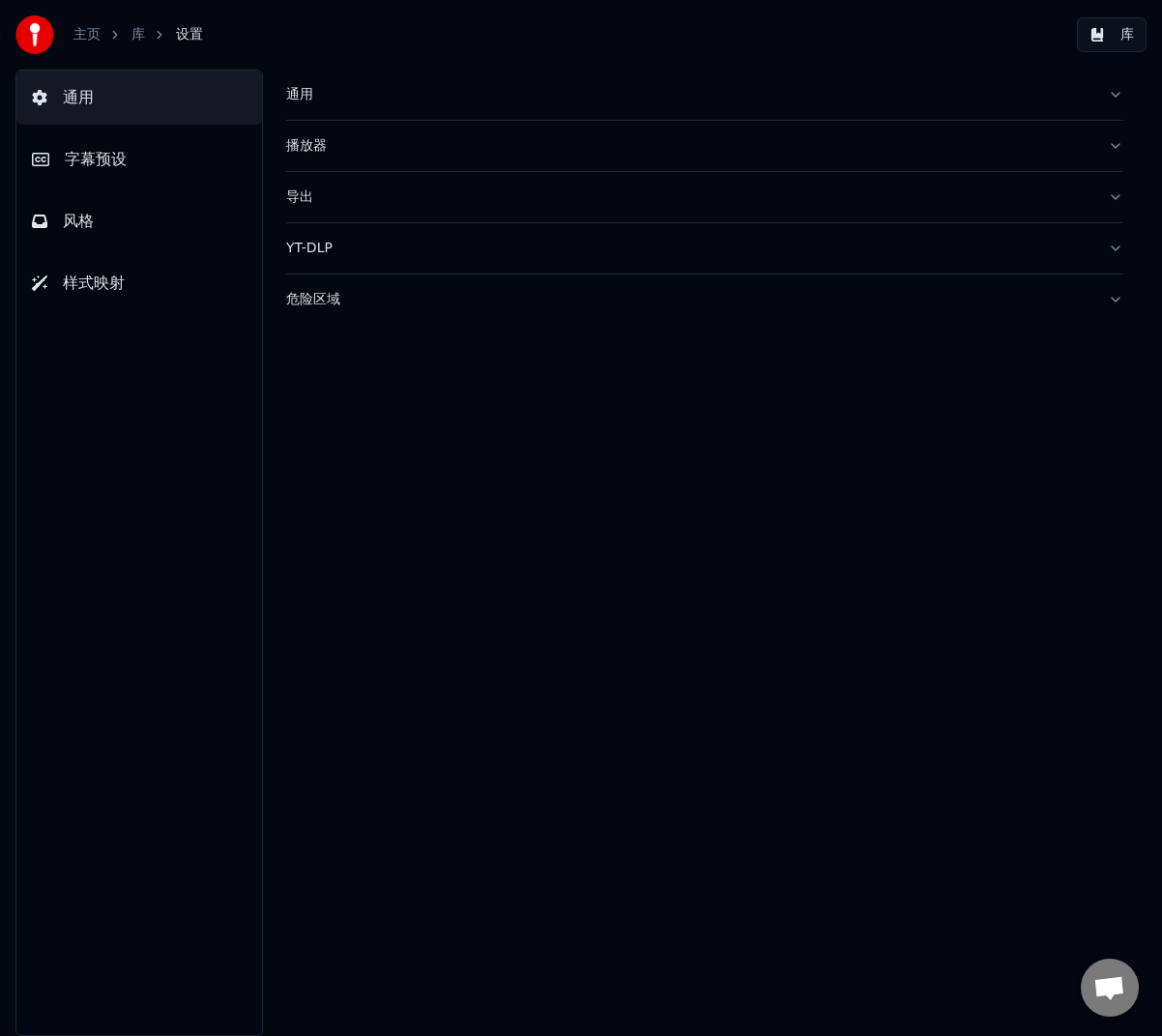
click at [393, 102] on div "通用" at bounding box center [689, 94] width 806 height 20
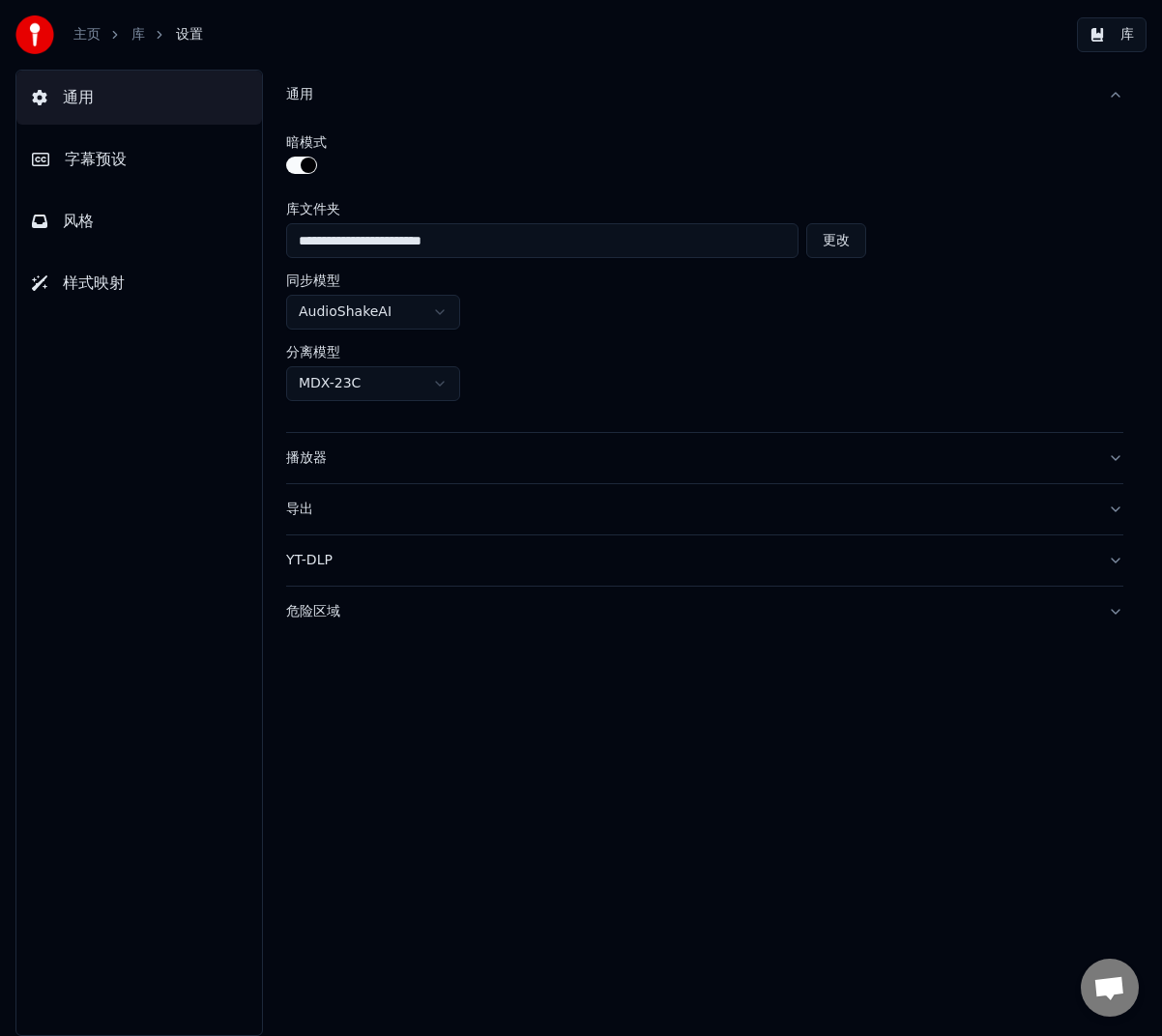
click at [842, 256] on button "更改" at bounding box center [835, 240] width 60 height 34
click at [767, 243] on button "更改" at bounding box center [767, 240] width 60 height 34
type input "**********"
click at [1102, 35] on button "库" at bounding box center [1111, 34] width 70 height 34
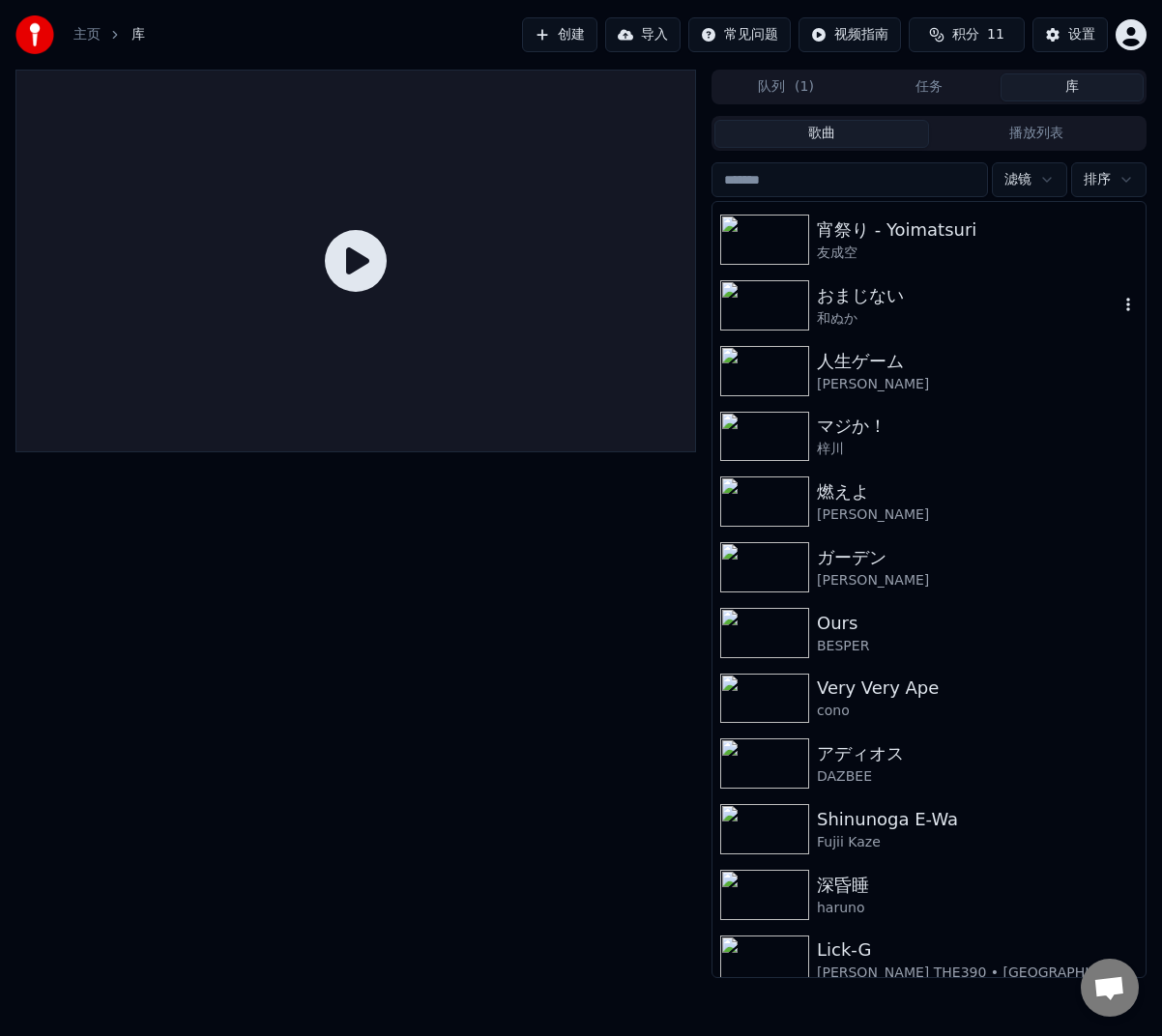
scroll to position [193, 0]
click at [1119, 823] on icon "button" at bounding box center [1129, 826] width 20 height 16
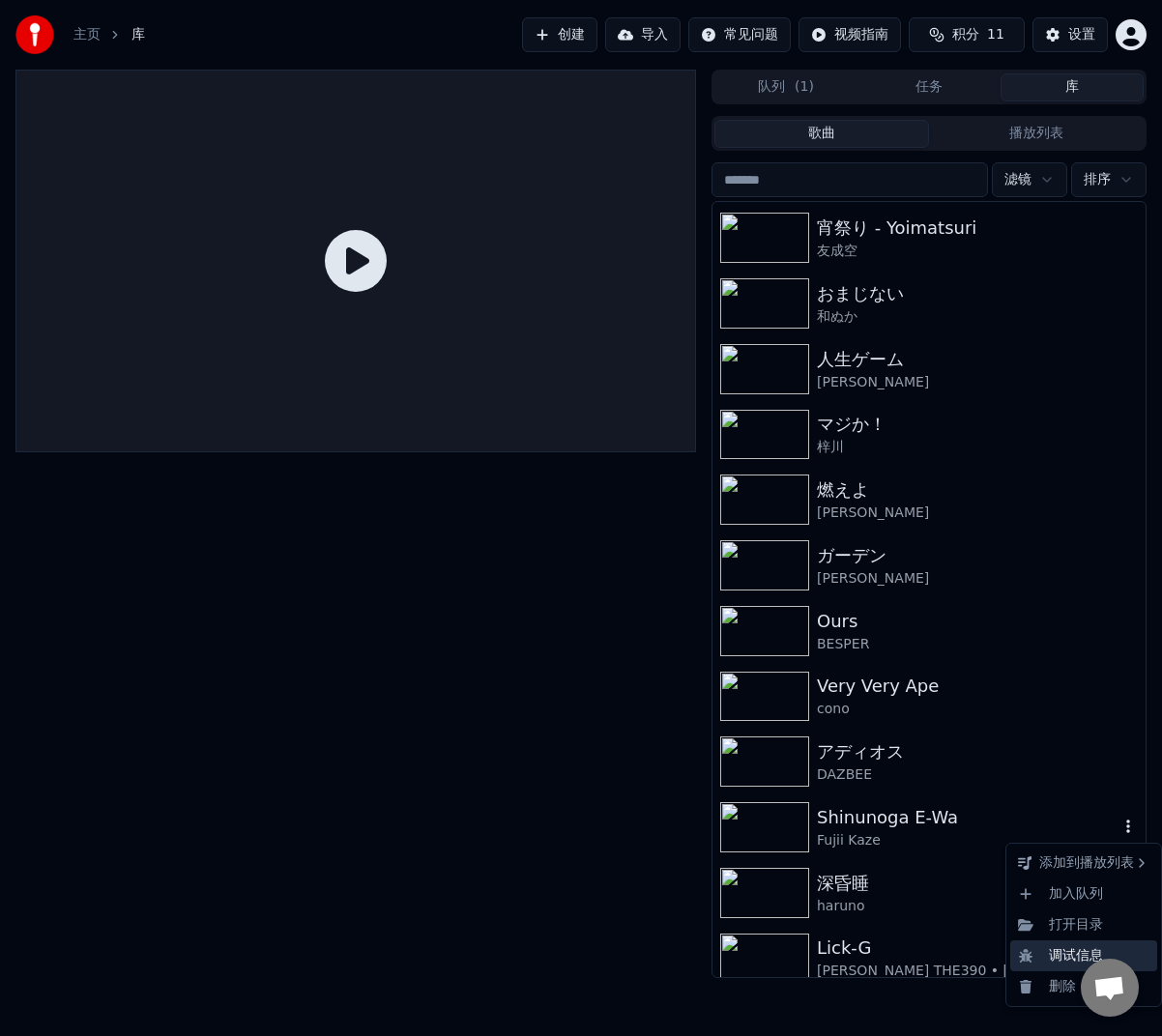
click at [1071, 955] on div "调试信息" at bounding box center [1083, 955] width 147 height 30
click at [394, 706] on div at bounding box center [356, 523] width 681 height 908
click at [1119, 817] on button "button" at bounding box center [1129, 827] width 20 height 24
click at [1106, 841] on div "Shinunoga E-Wa [PERSON_NAME]" at bounding box center [929, 826] width 433 height 66
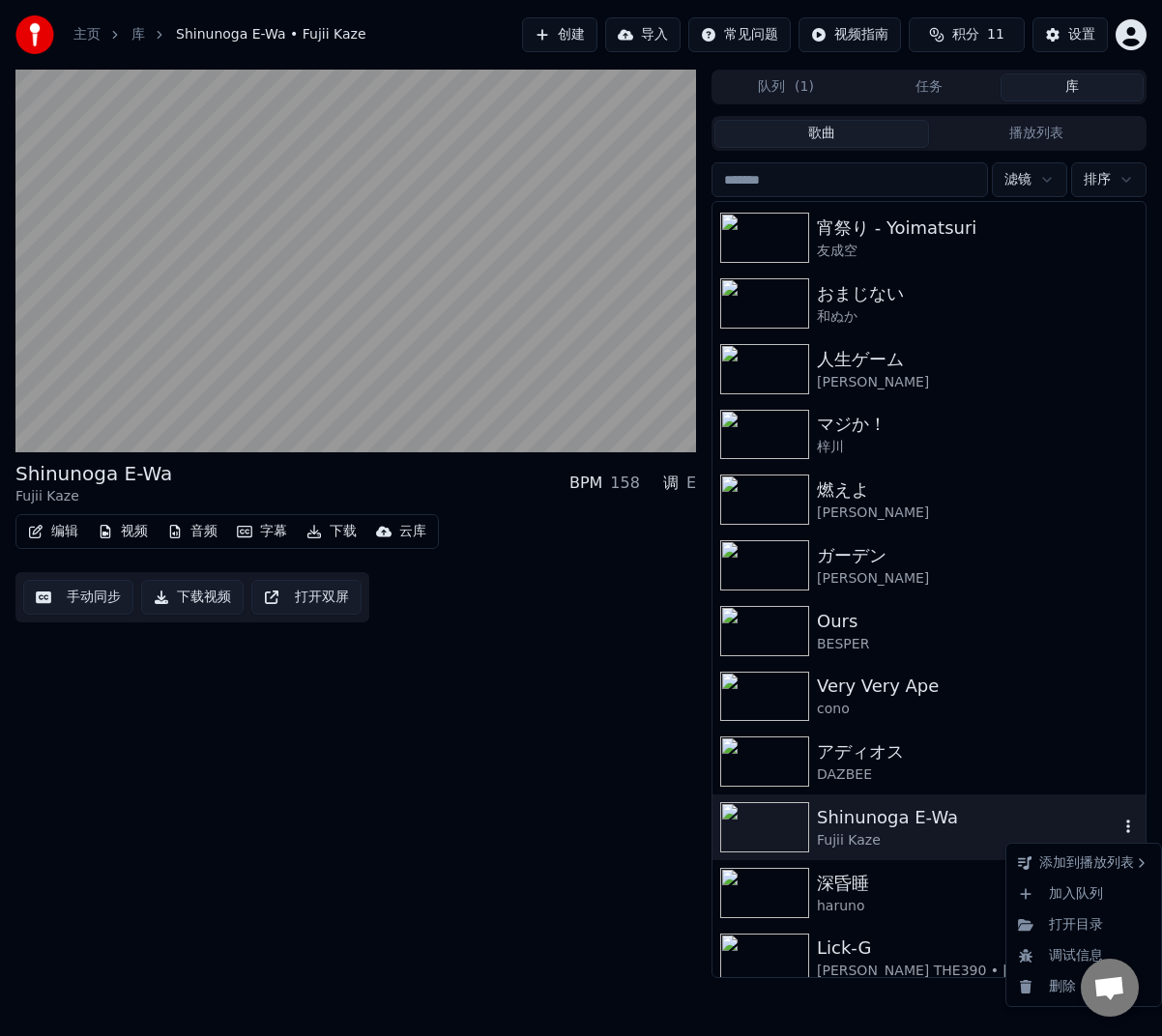
click at [1119, 832] on icon "button" at bounding box center [1129, 826] width 20 height 16
click at [1058, 952] on div "调试信息" at bounding box center [1083, 955] width 147 height 30
click at [448, 839] on div "Shinunoga E-Wa Fujii Kaze BPM 158 调 E 编辑 视频 音频 字幕 下载 云库 手动同步 下载视频 打开双屏" at bounding box center [356, 523] width 681 height 908
click at [1119, 831] on icon "button" at bounding box center [1129, 826] width 20 height 16
click at [1050, 957] on div "调试信息" at bounding box center [1083, 955] width 147 height 30
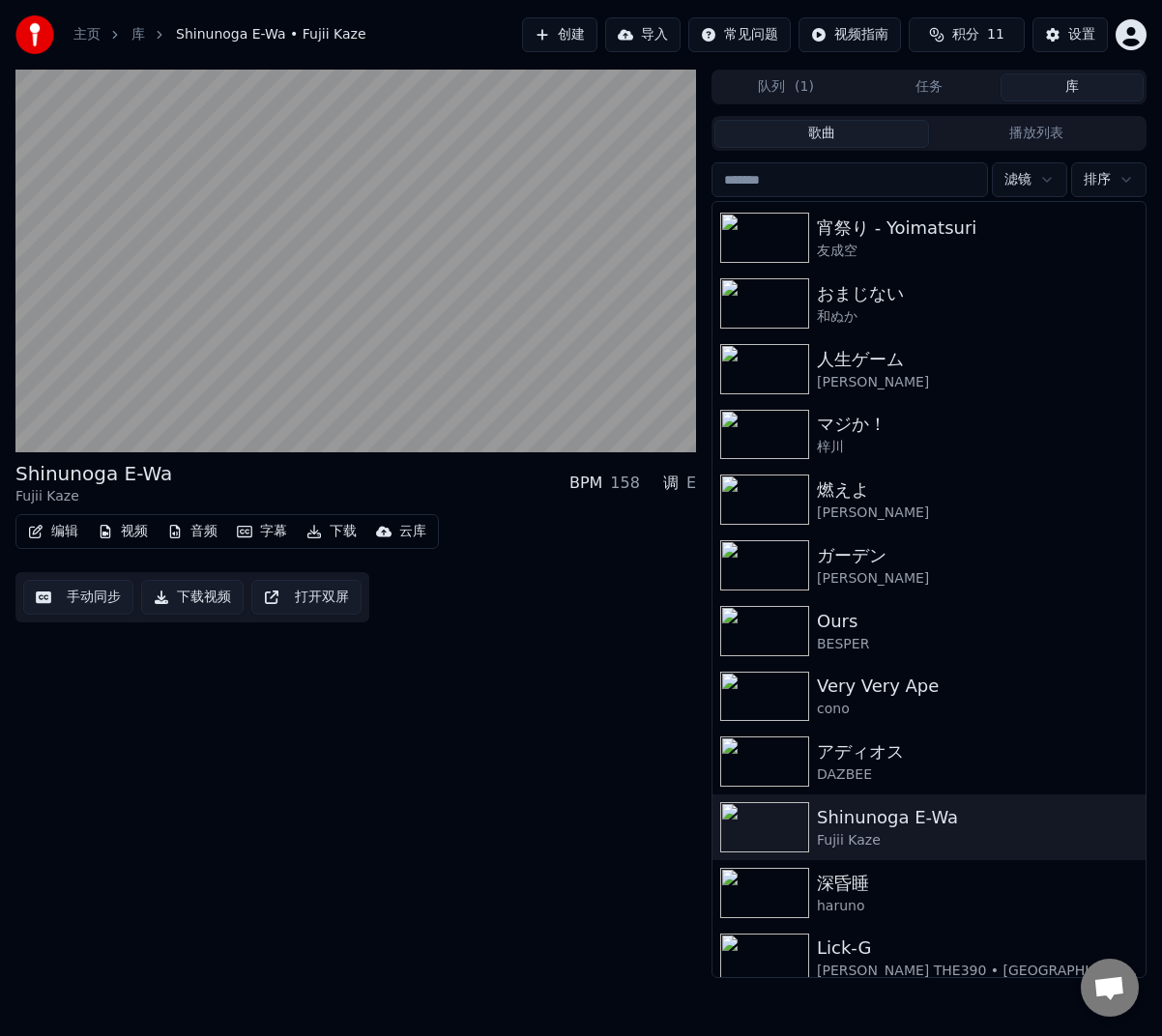
click at [523, 840] on div "Shinunoga E-Wa Fujii Kaze BPM 158 调 E 编辑 视频 音频 字幕 下载 云库 手动同步 下载视频 打开双屏" at bounding box center [356, 523] width 681 height 908
click at [908, 834] on div "Fujii Kaze" at bounding box center [967, 841] width 301 height 20
click at [908, 833] on div "Fujii Kaze" at bounding box center [967, 841] width 301 height 20
click at [926, 776] on div "DAZBEE" at bounding box center [967, 775] width 301 height 20
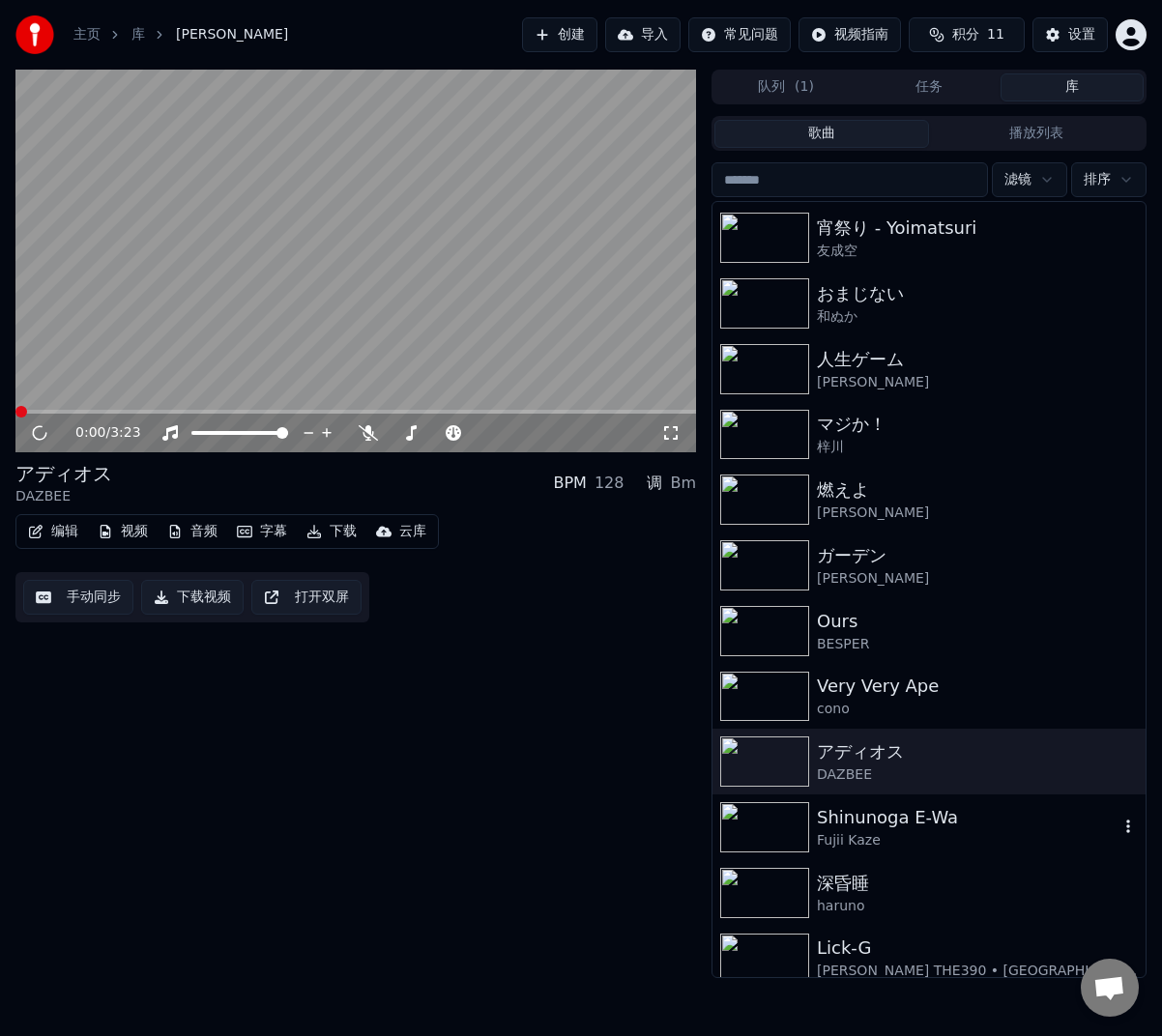
click at [907, 838] on div "Fujii Kaze" at bounding box center [967, 841] width 301 height 20
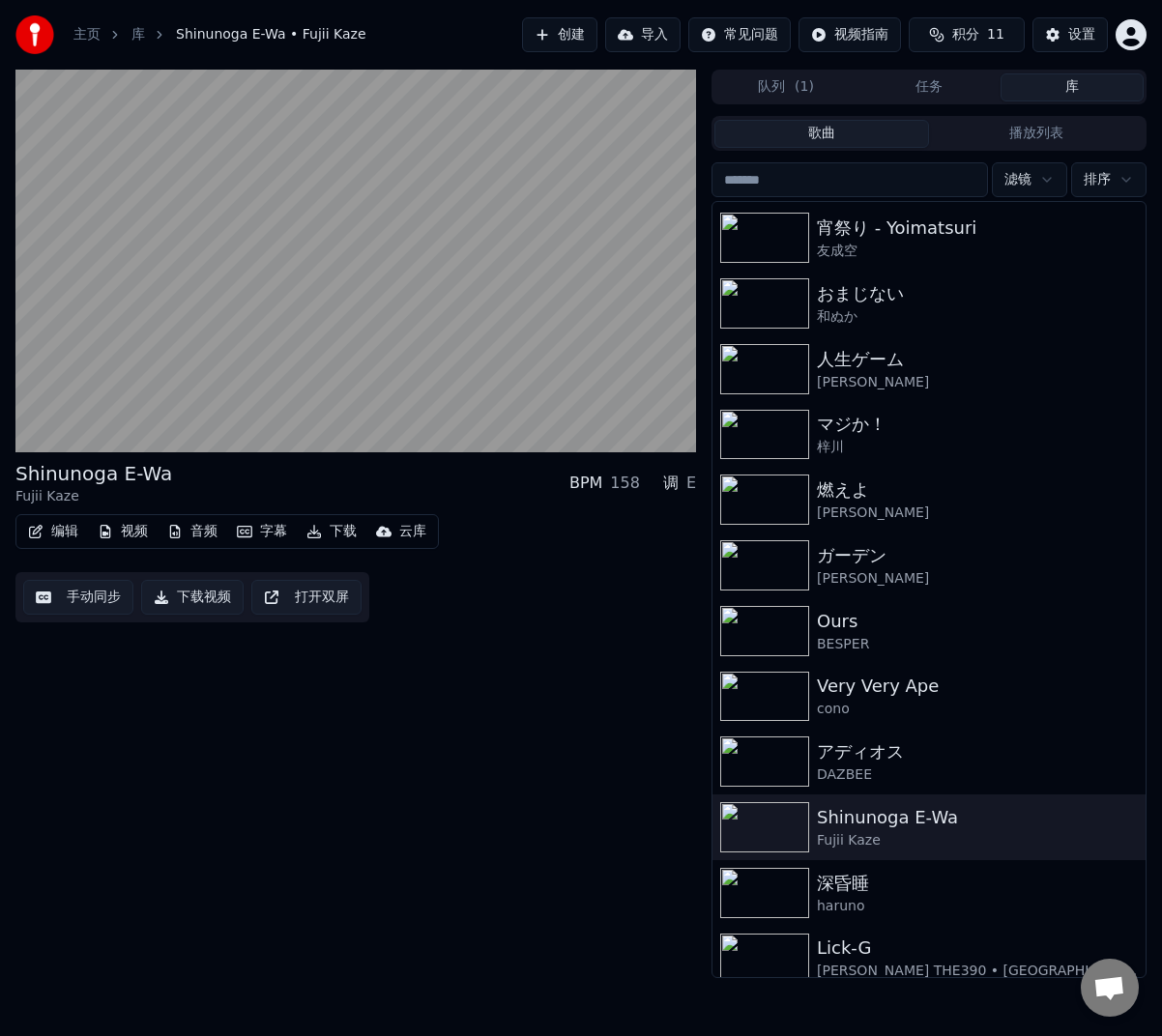
click at [451, 789] on div "Shinunoga E-Wa Fujii Kaze BPM 158 调 E 编辑 视频 音频 字幕 下载 云库 手动同步 下载视频 打开双屏" at bounding box center [356, 523] width 681 height 908
click at [1119, 822] on icon "button" at bounding box center [1129, 826] width 20 height 16
click at [1119, 825] on icon "button" at bounding box center [1129, 826] width 20 height 16
click at [1059, 954] on div "调试信息" at bounding box center [1083, 955] width 147 height 30
click at [60, 529] on button "编辑" at bounding box center [53, 532] width 66 height 28
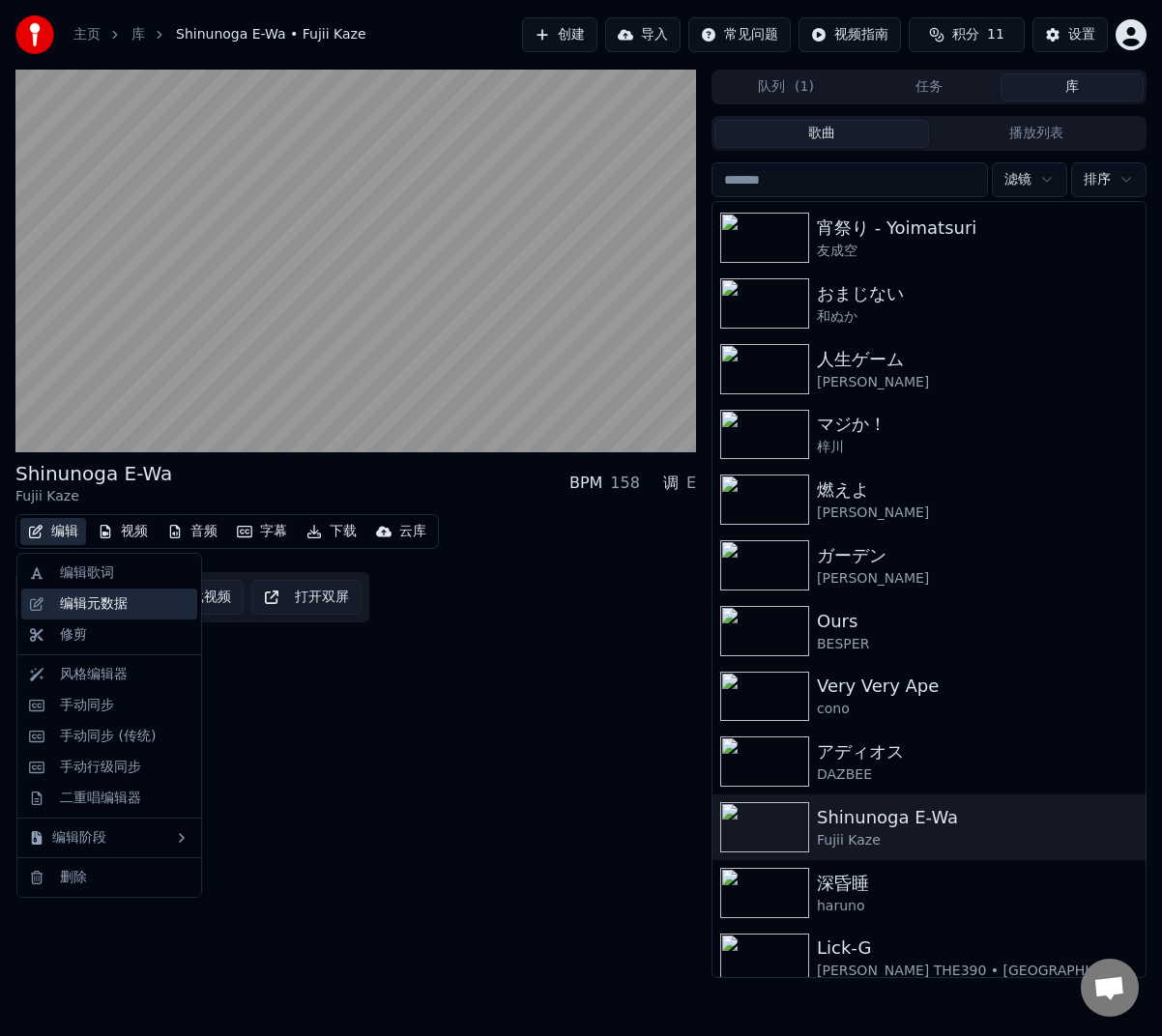
click at [137, 607] on div "编辑元数据" at bounding box center [125, 604] width 130 height 20
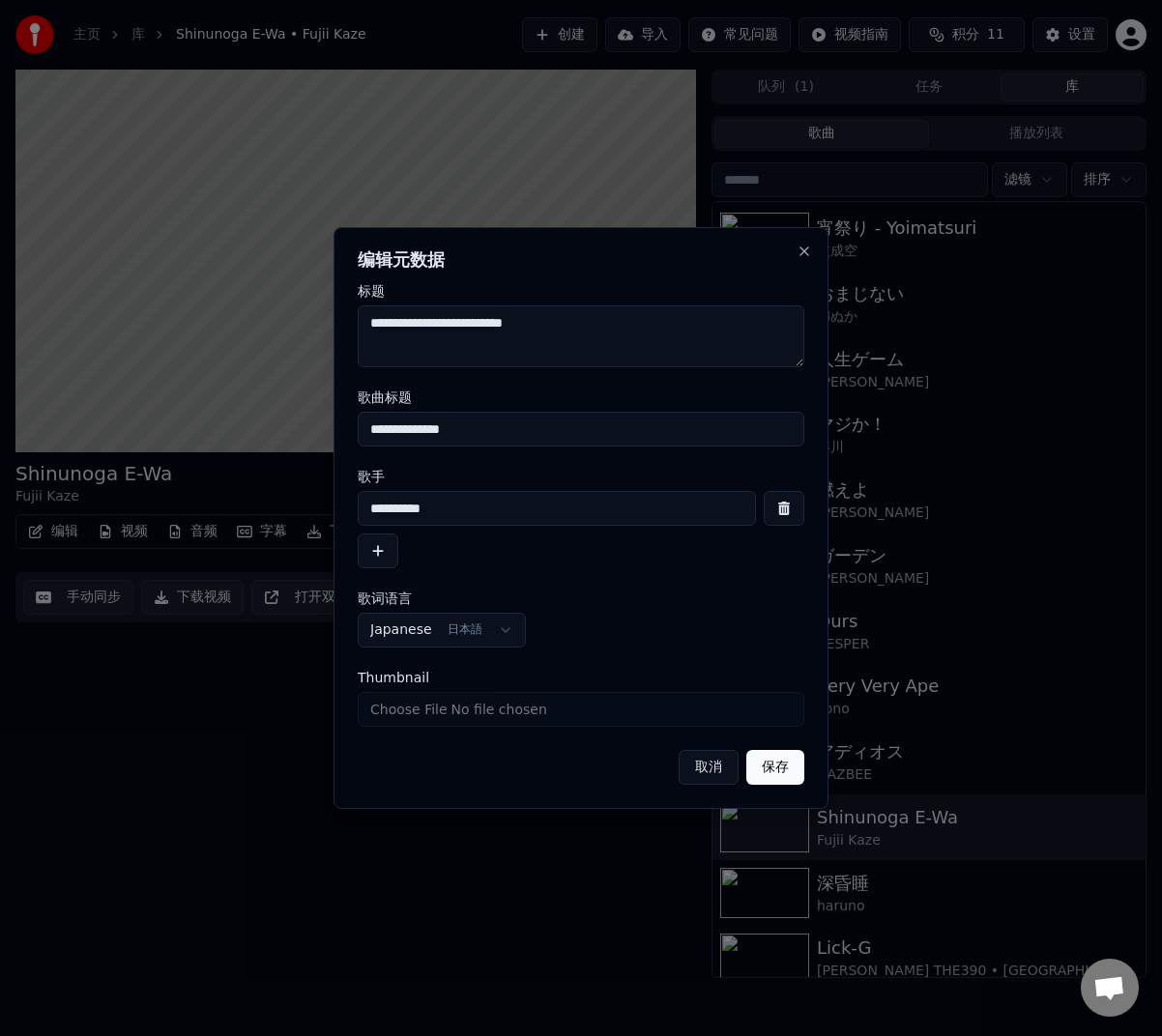
drag, startPoint x: 511, startPoint y: 435, endPoint x: 318, endPoint y: 402, distance: 195.8
click at [318, 402] on body "**********" at bounding box center [581, 518] width 1162 height 1036
paste input
type input "*******"
drag, startPoint x: 467, startPoint y: 517, endPoint x: 288, endPoint y: 526, distance: 179.2
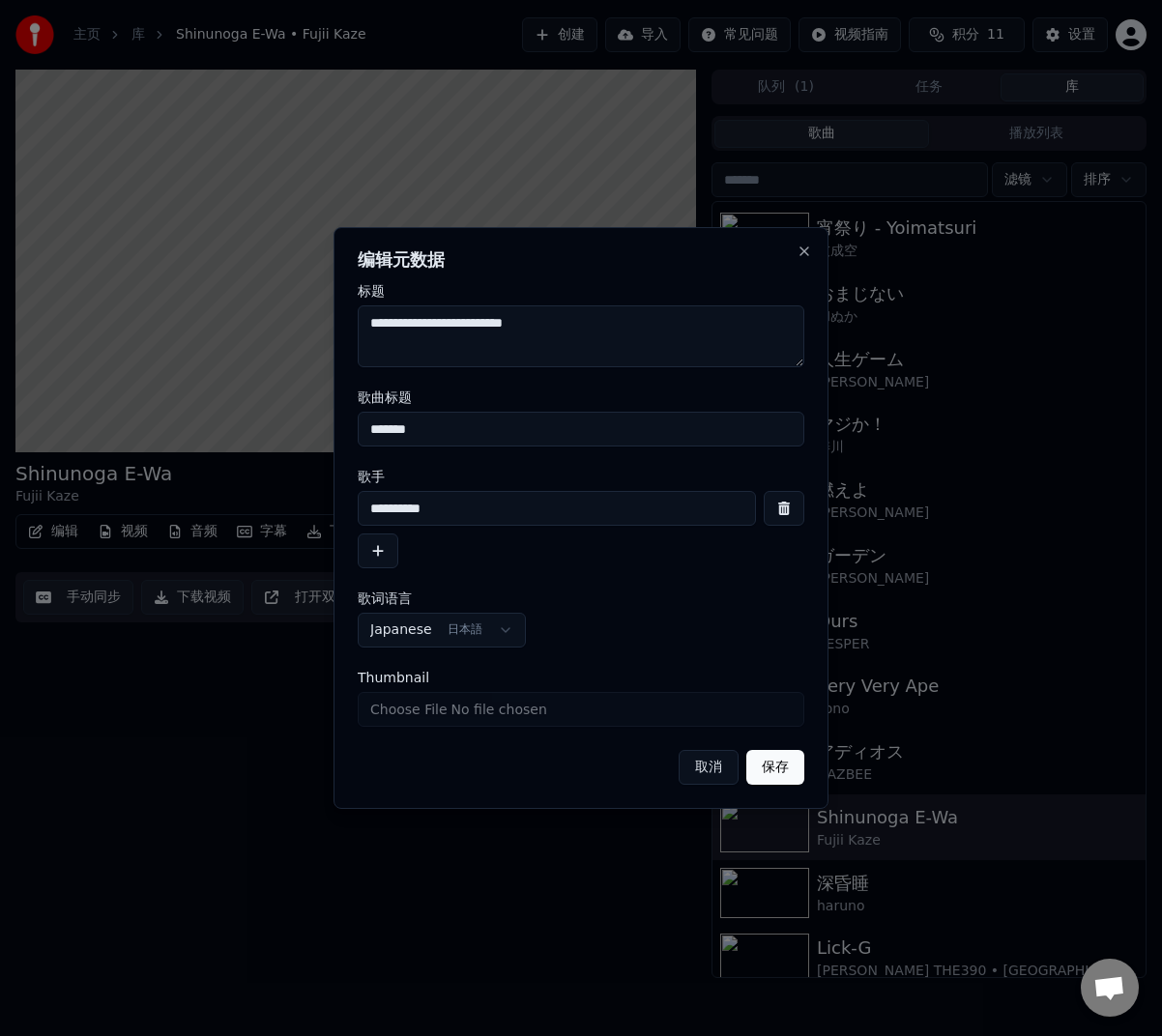
click at [295, 526] on body "**********" at bounding box center [581, 518] width 1162 height 1036
paste input
type input "***"
drag, startPoint x: 429, startPoint y: 324, endPoint x: 286, endPoint y: 311, distance: 143.6
click at [286, 311] on body "**********" at bounding box center [581, 518] width 1162 height 1036
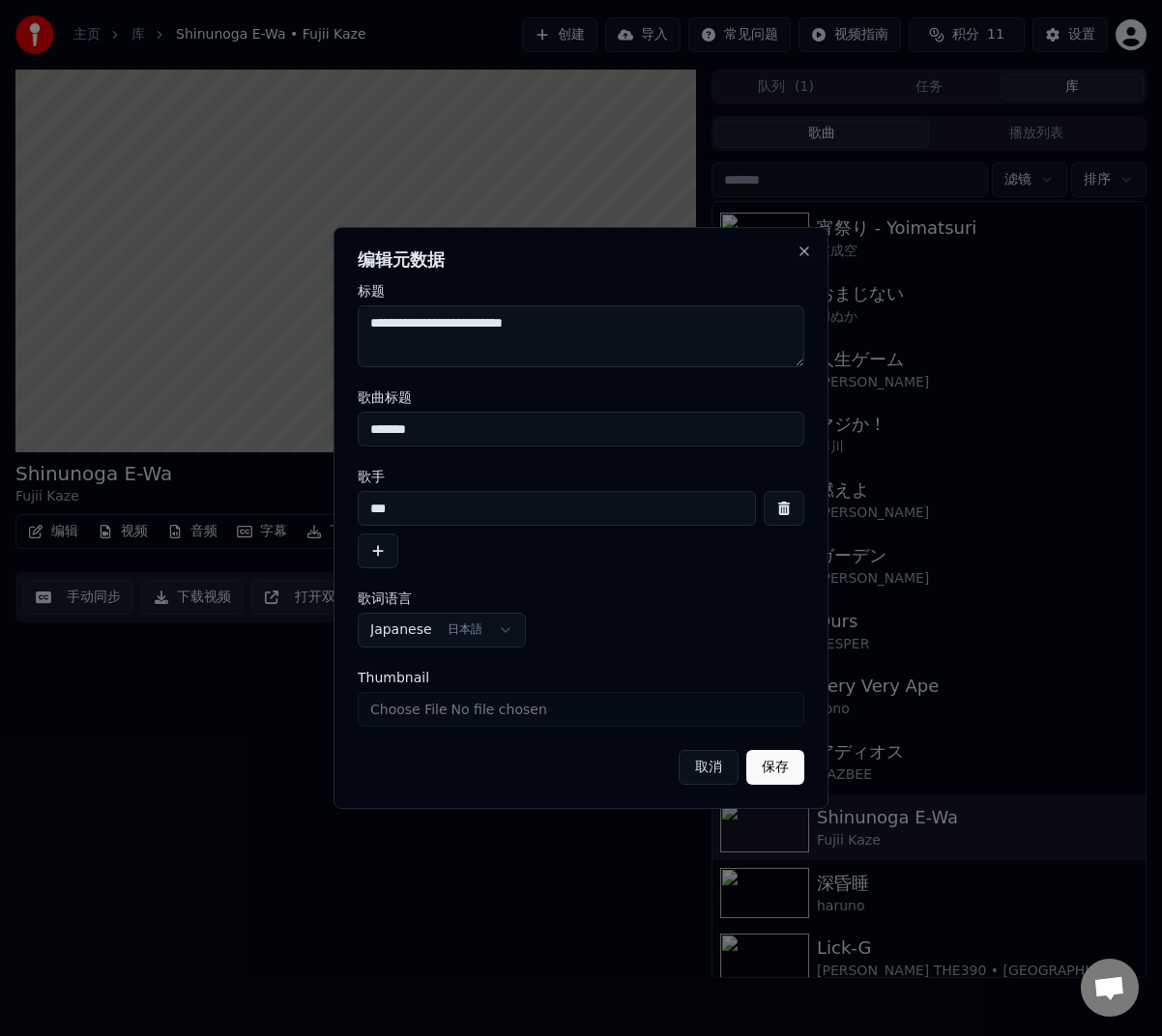
paste textarea
drag, startPoint x: 423, startPoint y: 317, endPoint x: 673, endPoint y: 326, distance: 250.2
click at [657, 310] on textarea "**********" at bounding box center [581, 335] width 447 height 62
paste textarea
type textarea "**********"
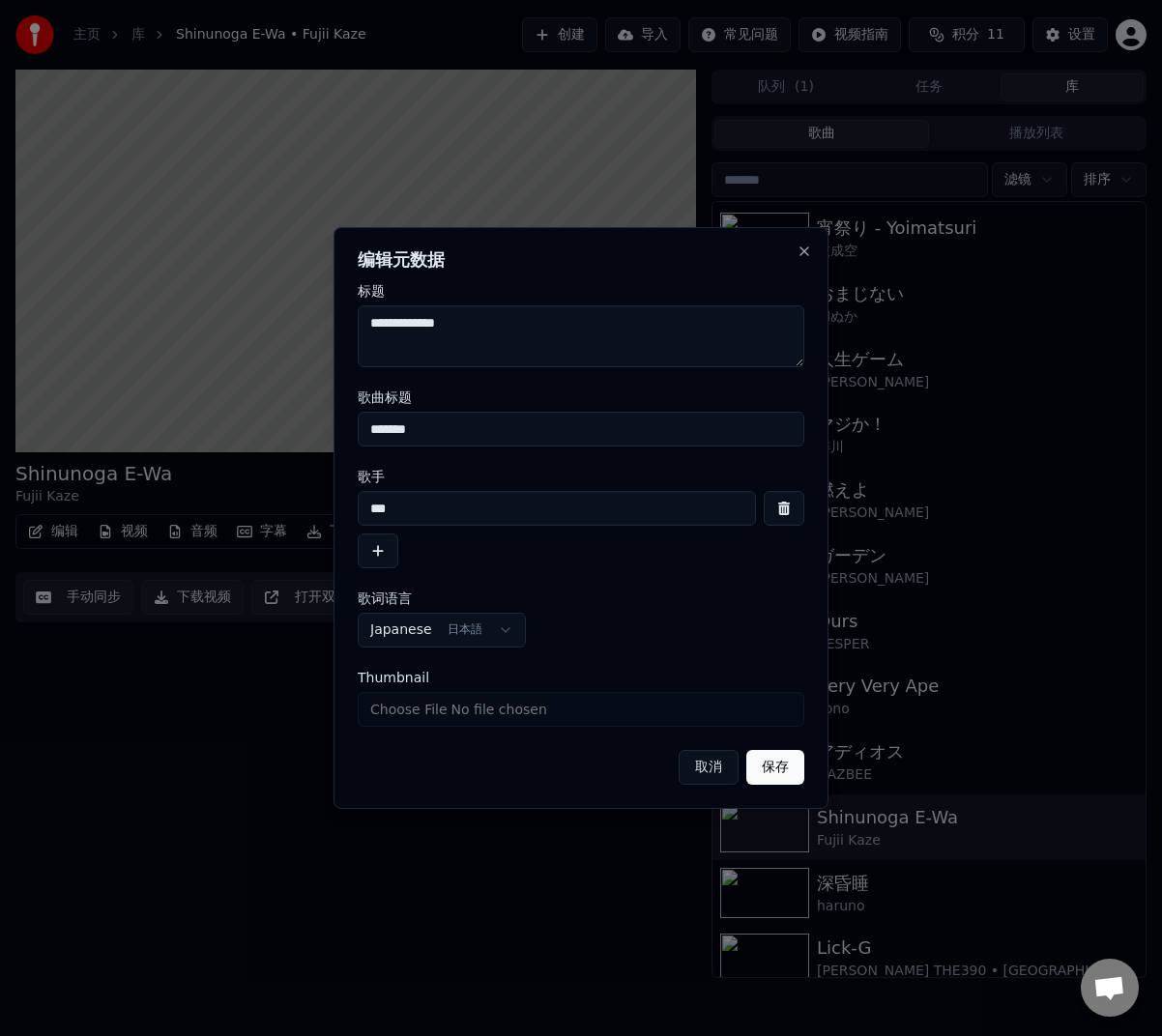
click at [785, 774] on button "保存" at bounding box center [774, 766] width 58 height 34
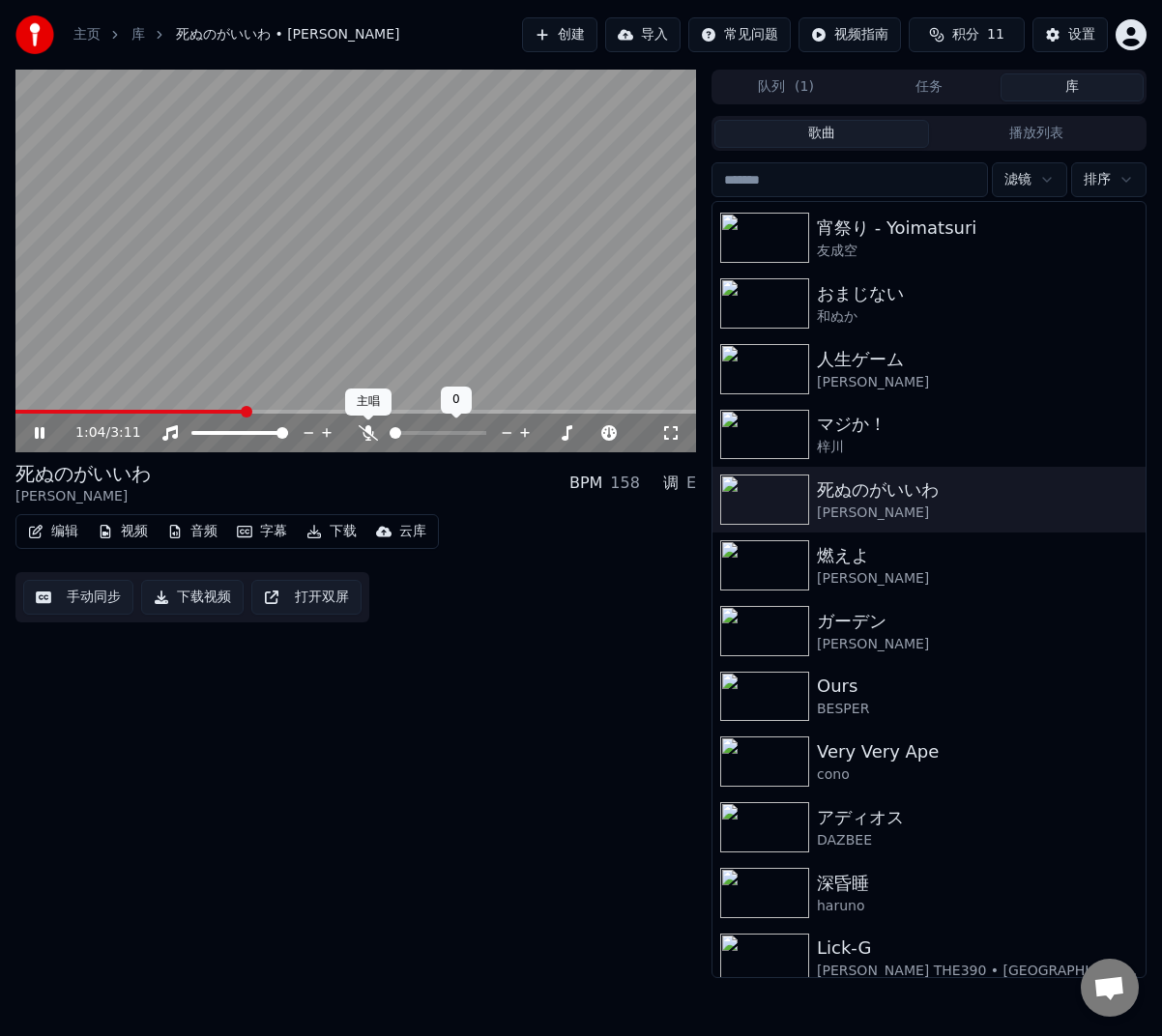
click at [371, 431] on icon at bounding box center [368, 433] width 20 height 16
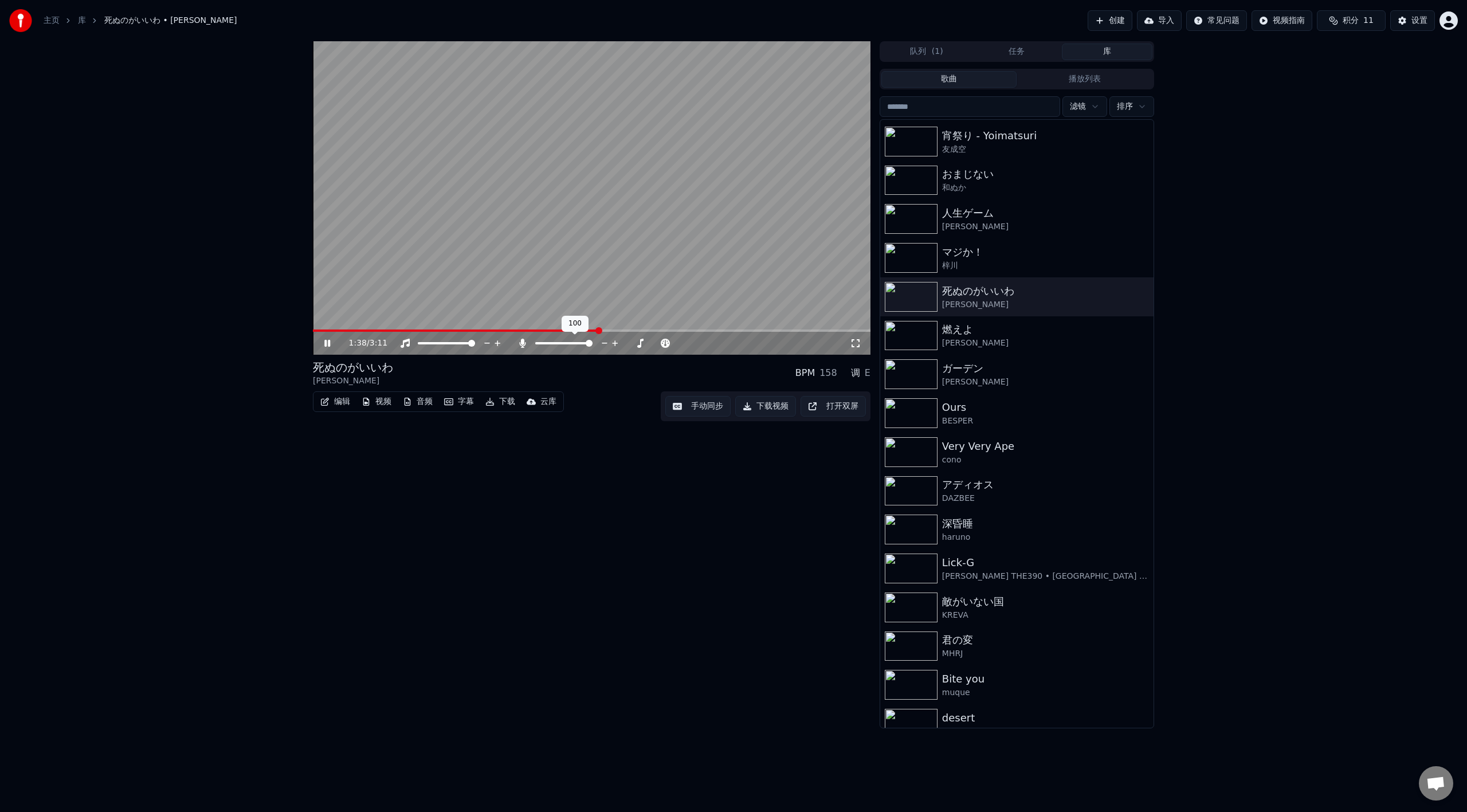
click at [593, 342] on span at bounding box center [563, 343] width 57 height 2
click at [418, 340] on span at bounding box center [421, 344] width 7 height 7
click at [475, 342] on span at bounding box center [446, 343] width 57 height 2
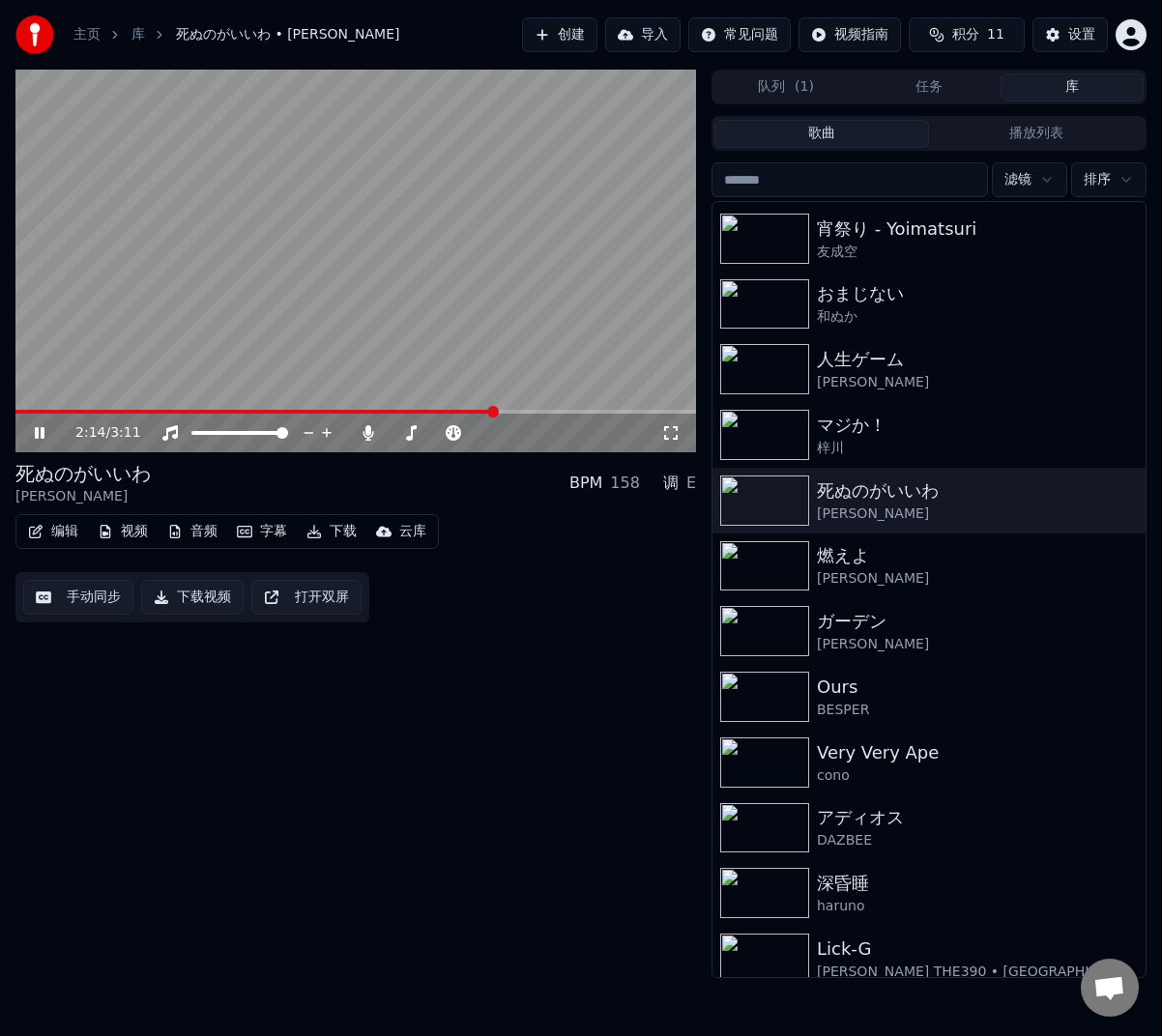
click at [379, 260] on video at bounding box center [356, 261] width 681 height 383
